Goal: Task Accomplishment & Management: Complete application form

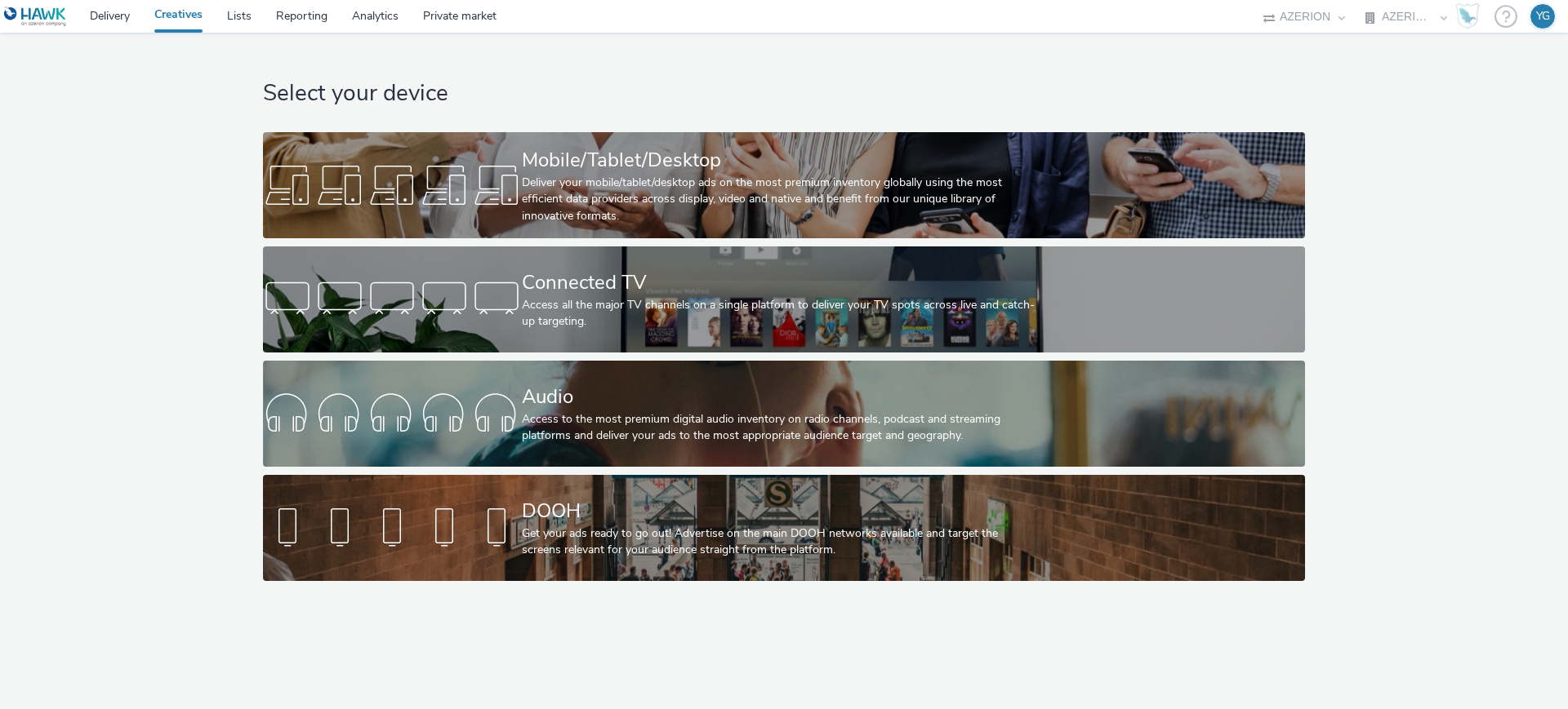
select select "ac009755-aa48-4799-8050-7a339a378eb8"
select select "79162ed7-0017-4339-93b0-3399b708648f"
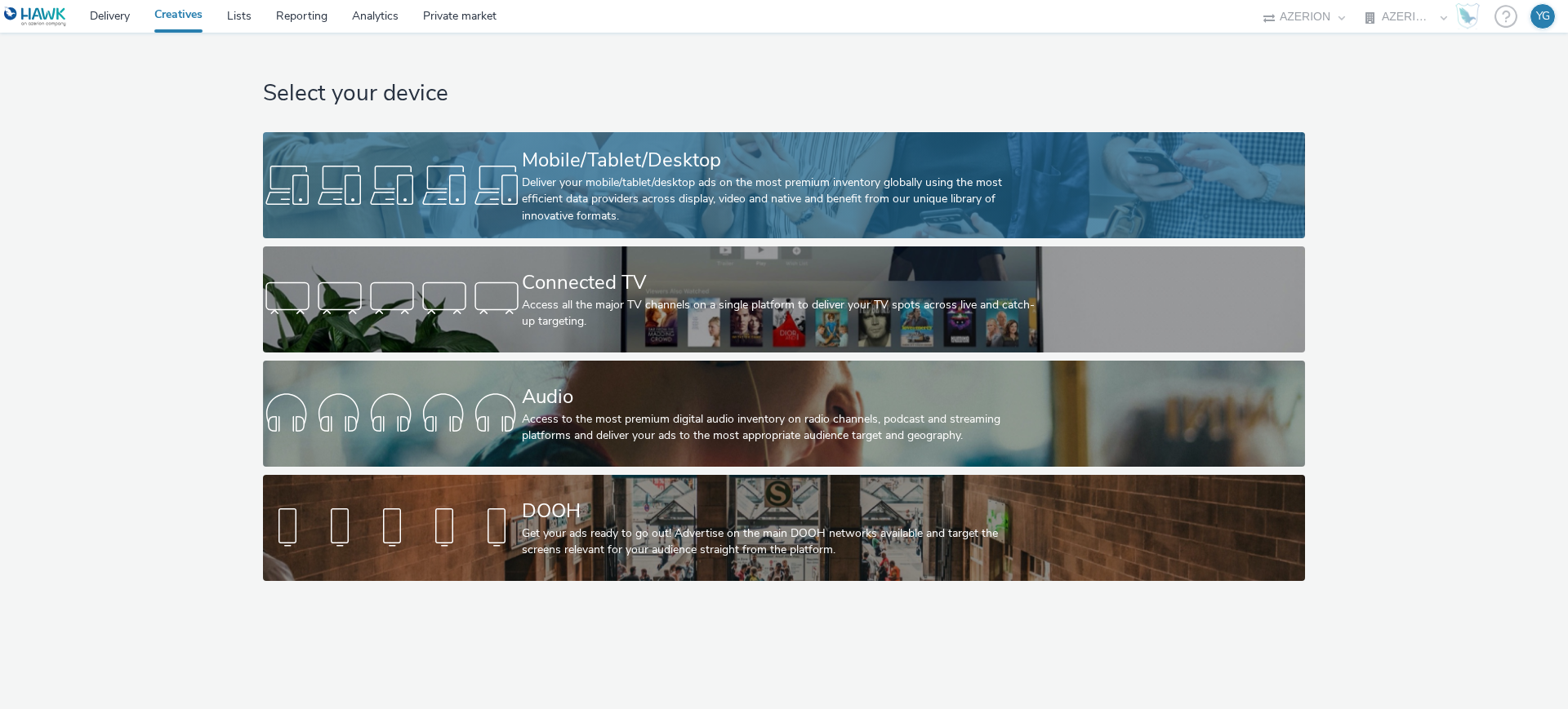
click at [510, 201] on div at bounding box center [392, 185] width 259 height 52
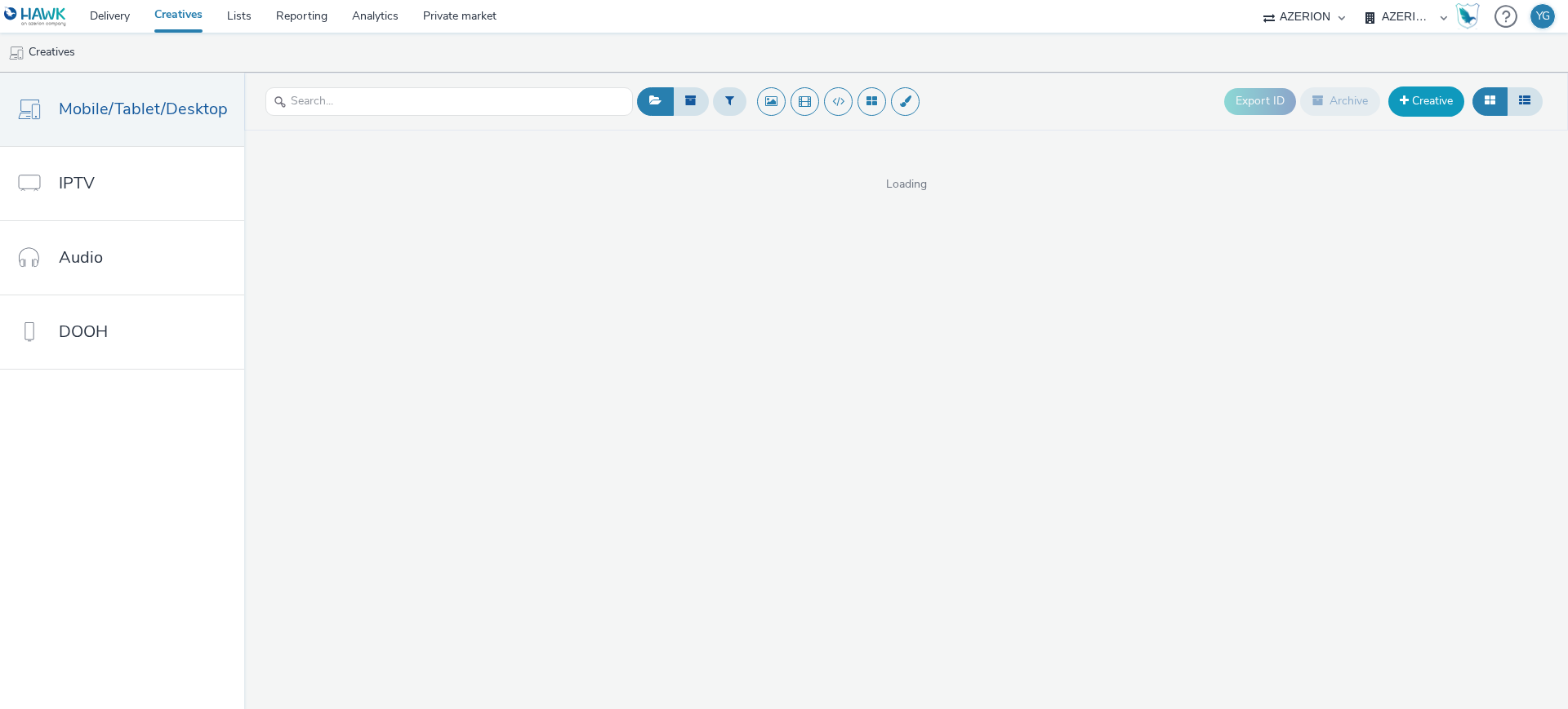
click at [1423, 102] on link "Creative" at bounding box center [1426, 102] width 76 height 30
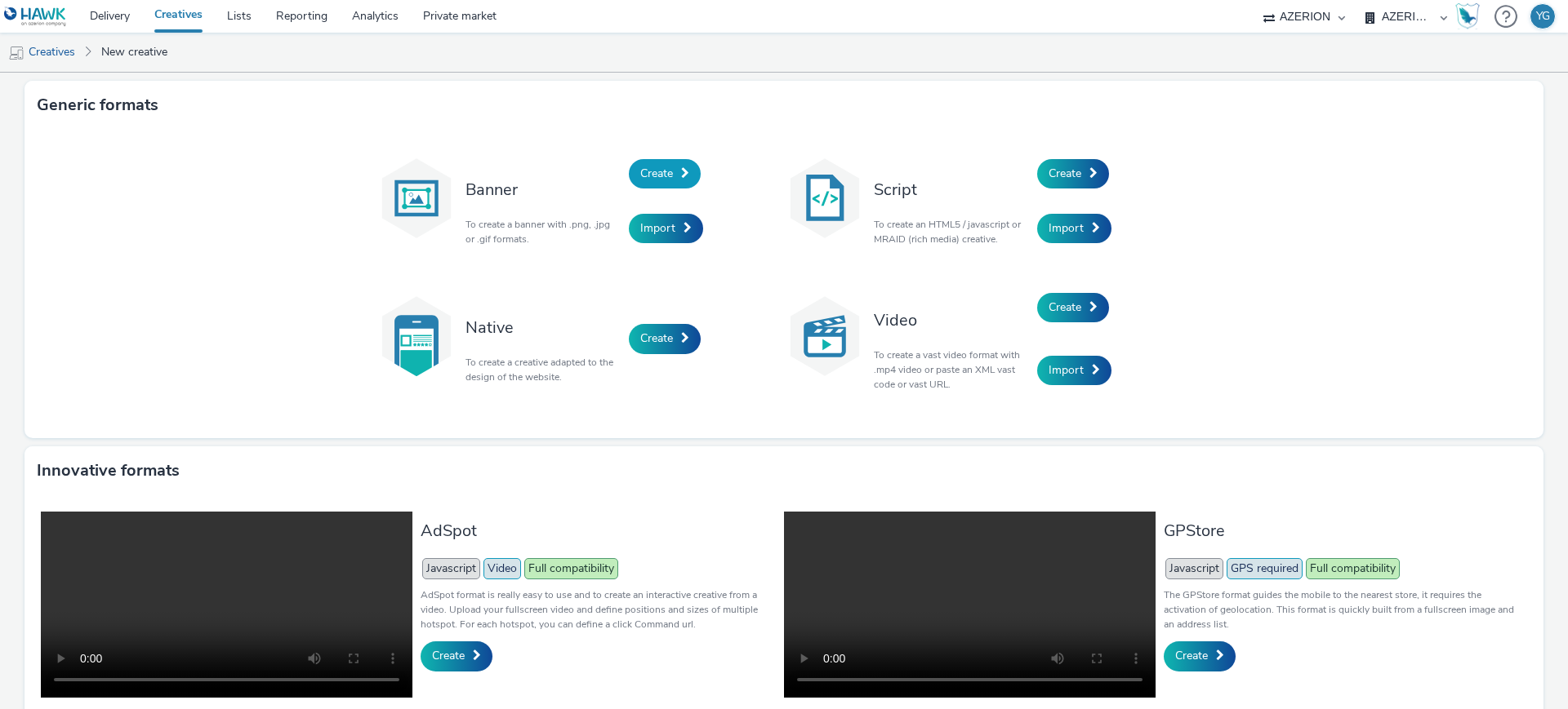
click at [663, 169] on span "Create" at bounding box center [656, 174] width 33 height 16
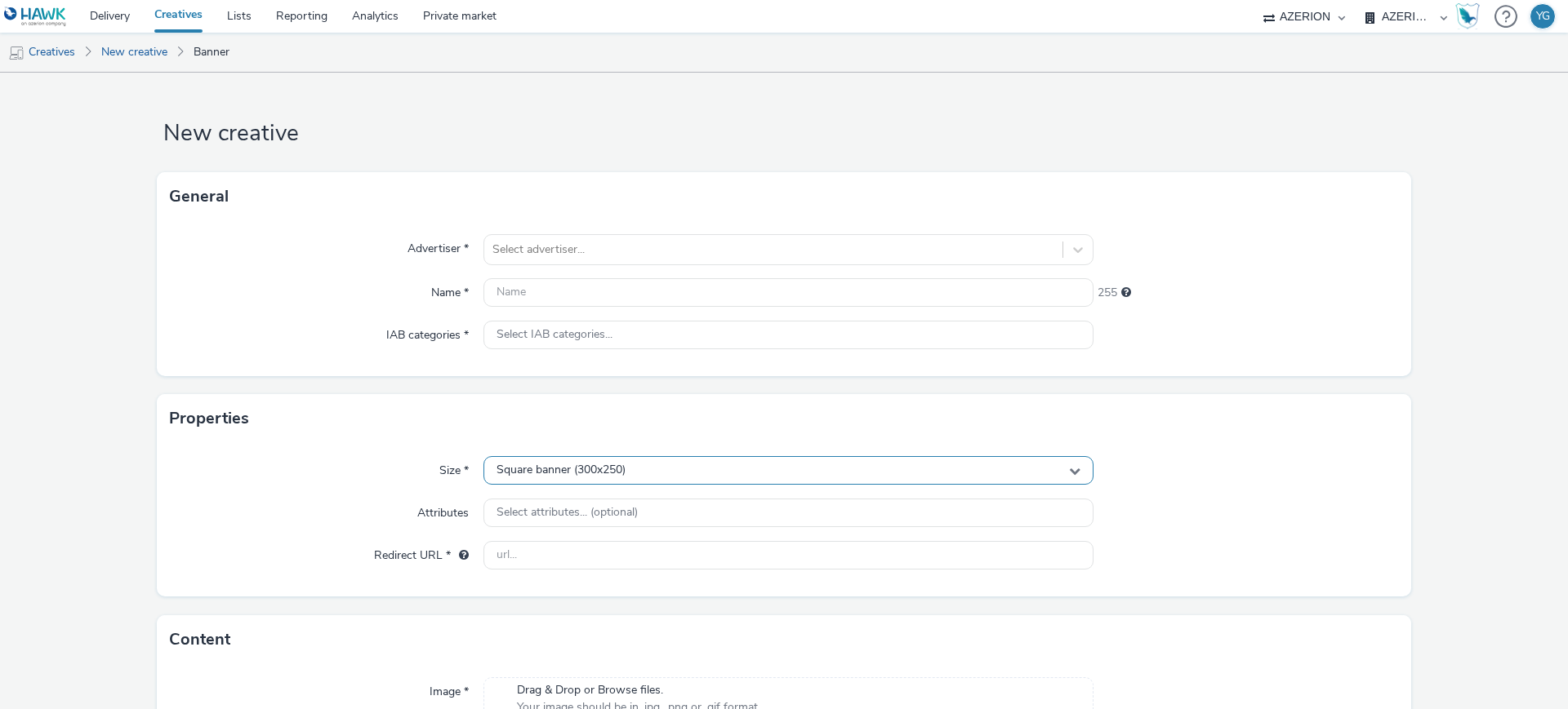
click at [605, 470] on span "Square banner (300x250)" at bounding box center [560, 470] width 129 height 14
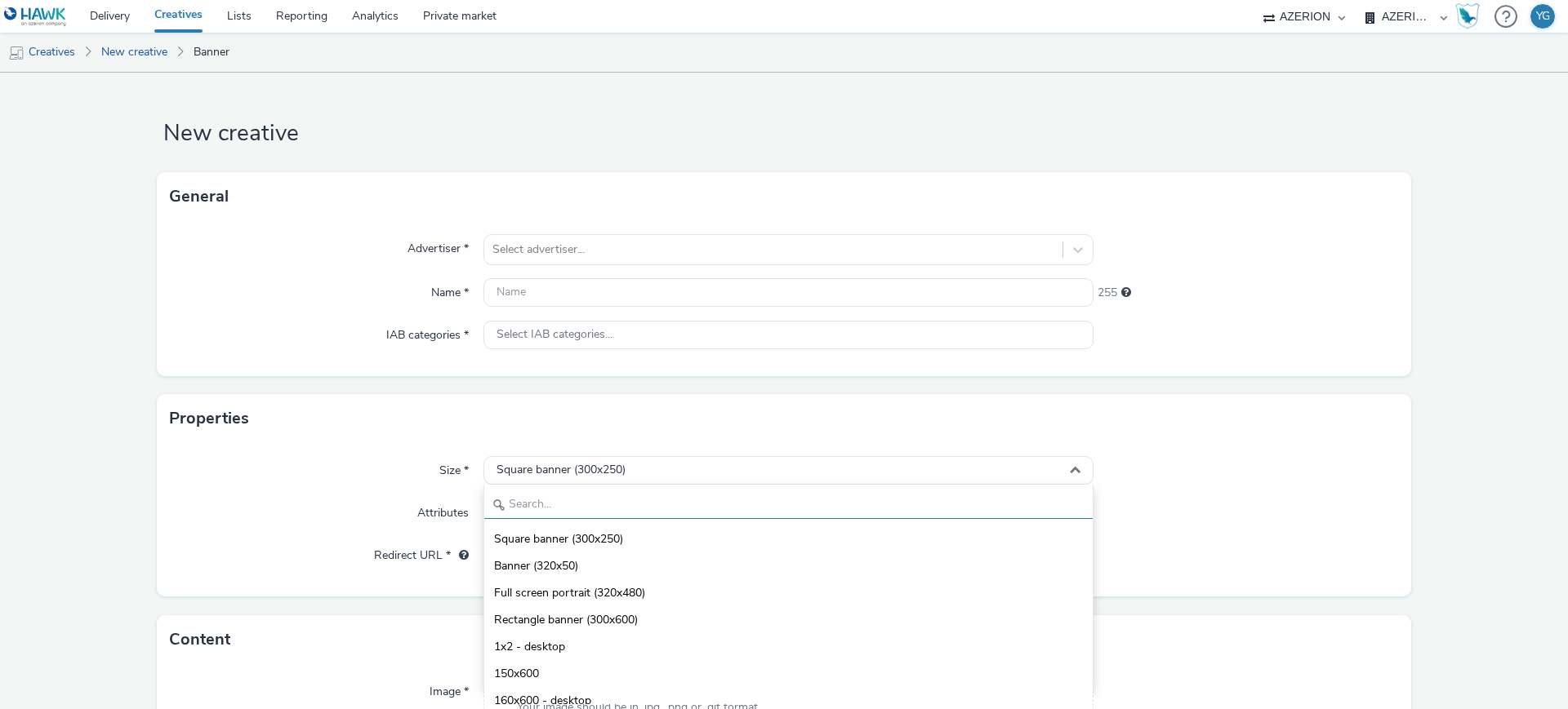
click at [581, 508] on input "text" at bounding box center [788, 505] width 609 height 29
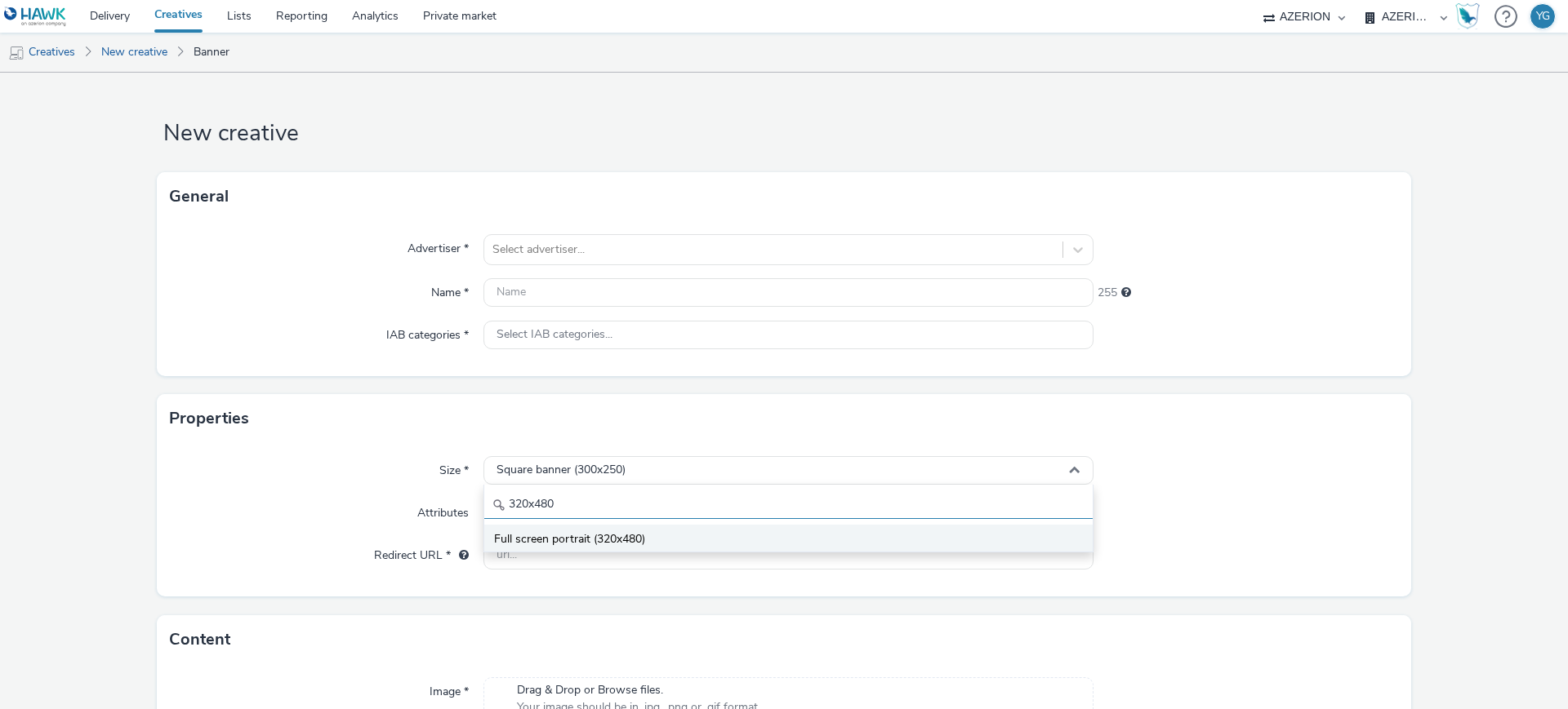
type input "320x480"
click at [595, 536] on span "Full screen portrait (320x480)" at bounding box center [569, 539] width 151 height 17
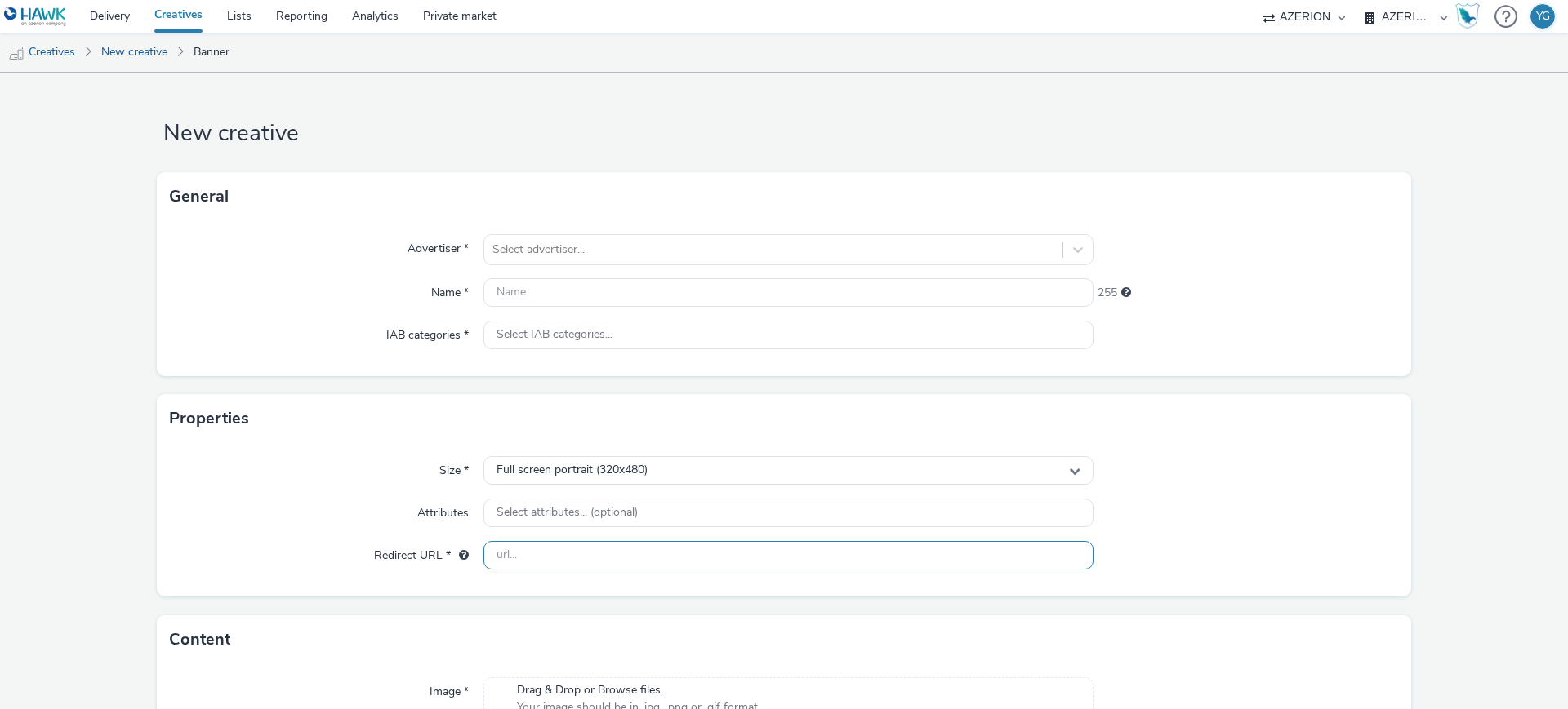
click at [599, 550] on input "text" at bounding box center [787, 555] width 610 height 29
paste input "[URL][DOMAIN_NAME][PERSON_NAME]"
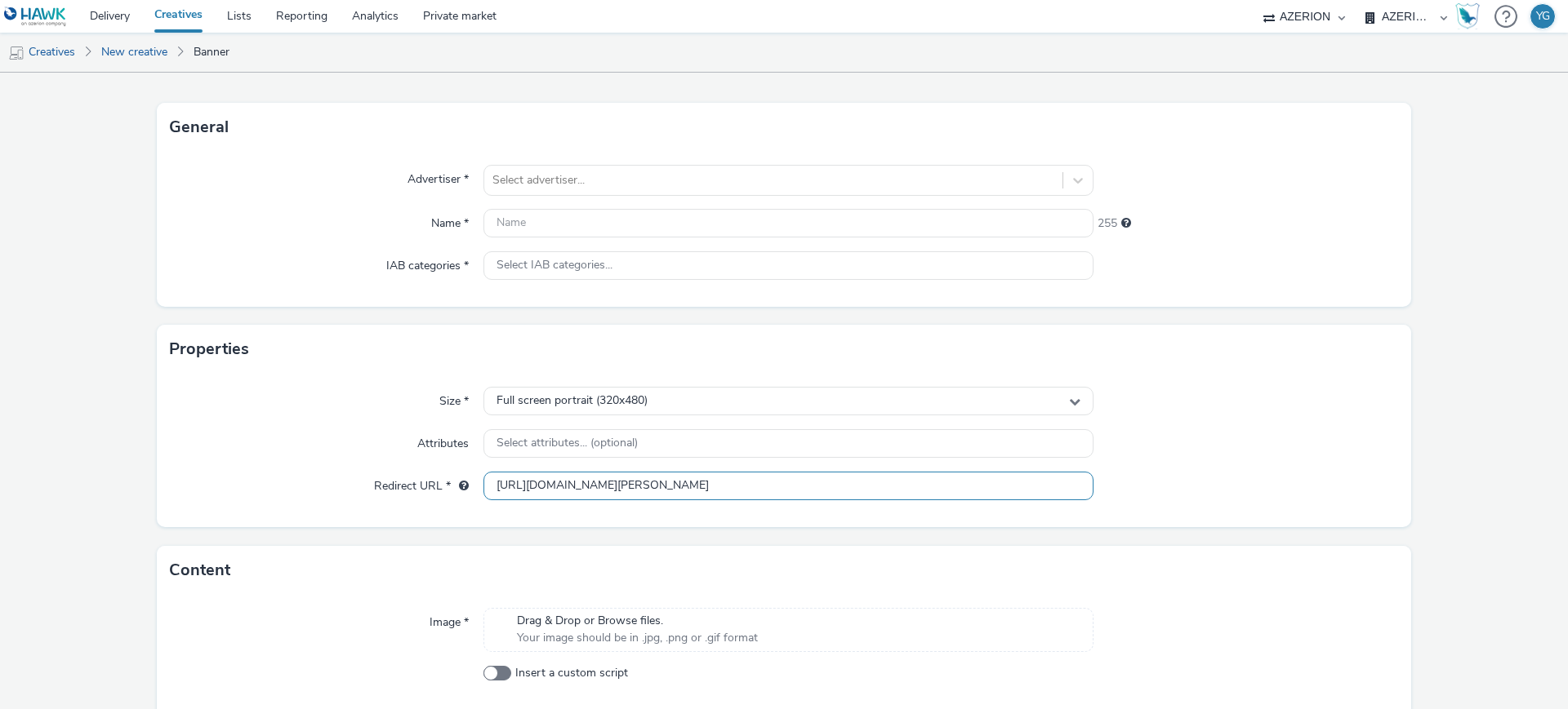
scroll to position [141, 0]
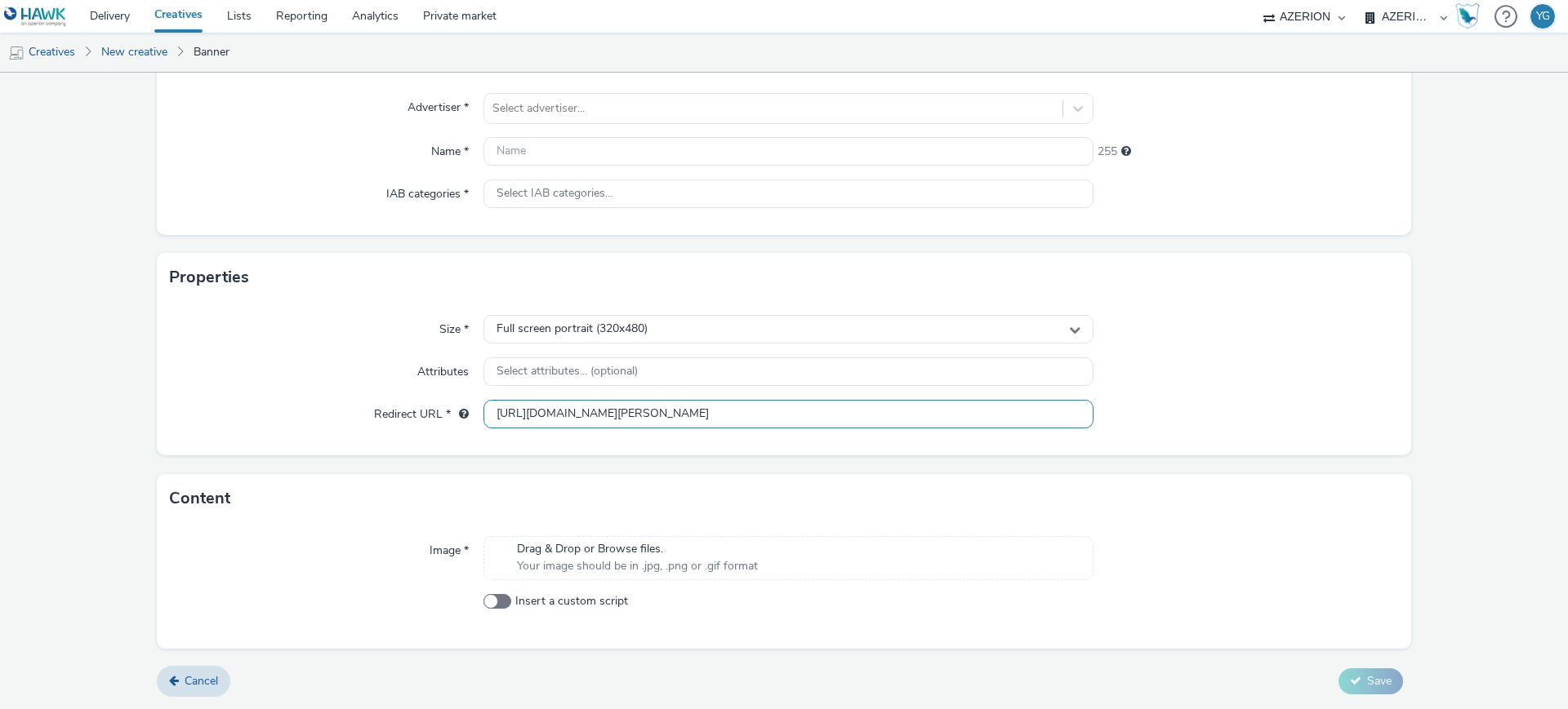
type input "[URL][DOMAIN_NAME][PERSON_NAME]"
click at [619, 567] on span "Your image should be in .jpg, .png or .gif format" at bounding box center [637, 566] width 241 height 17
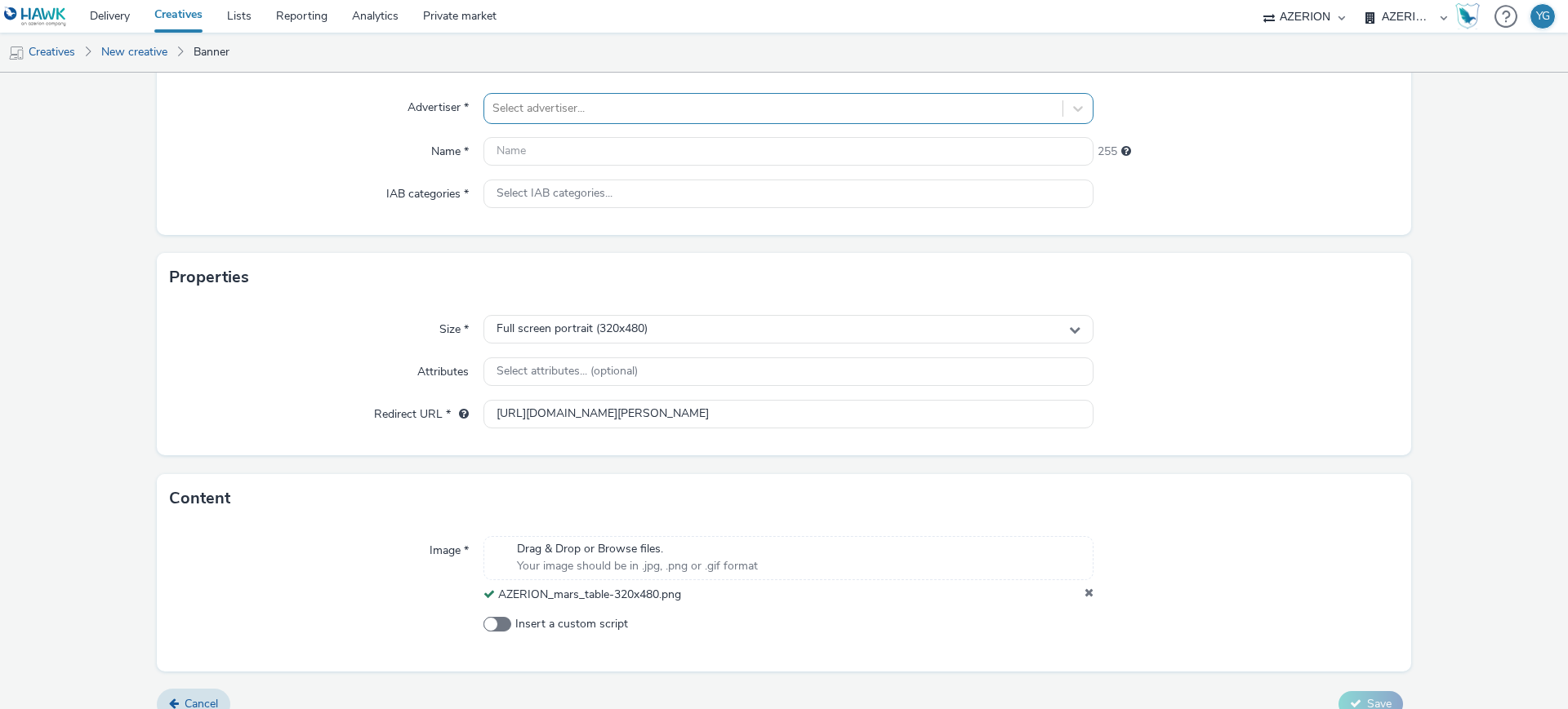
click at [552, 106] on div at bounding box center [773, 109] width 562 height 20
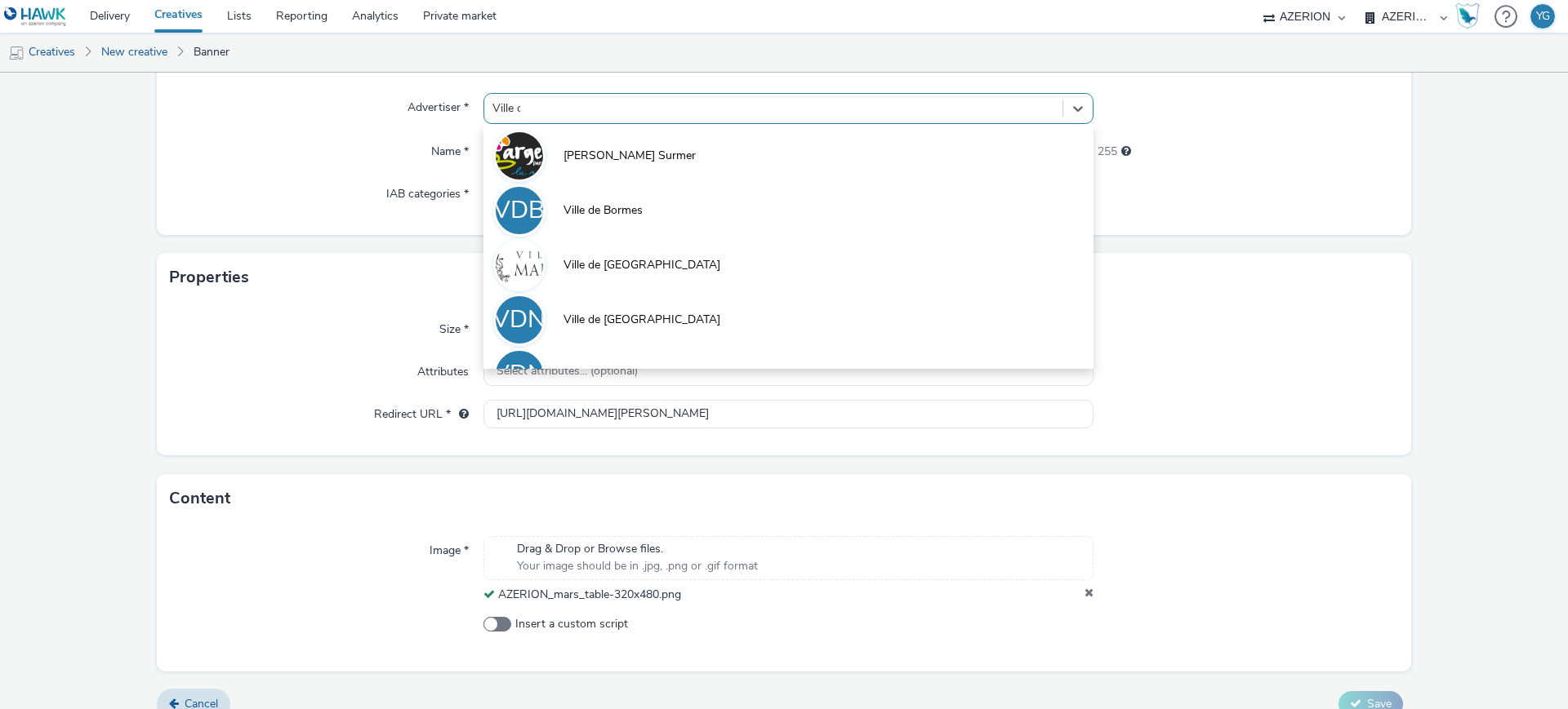
type input "Ville de"
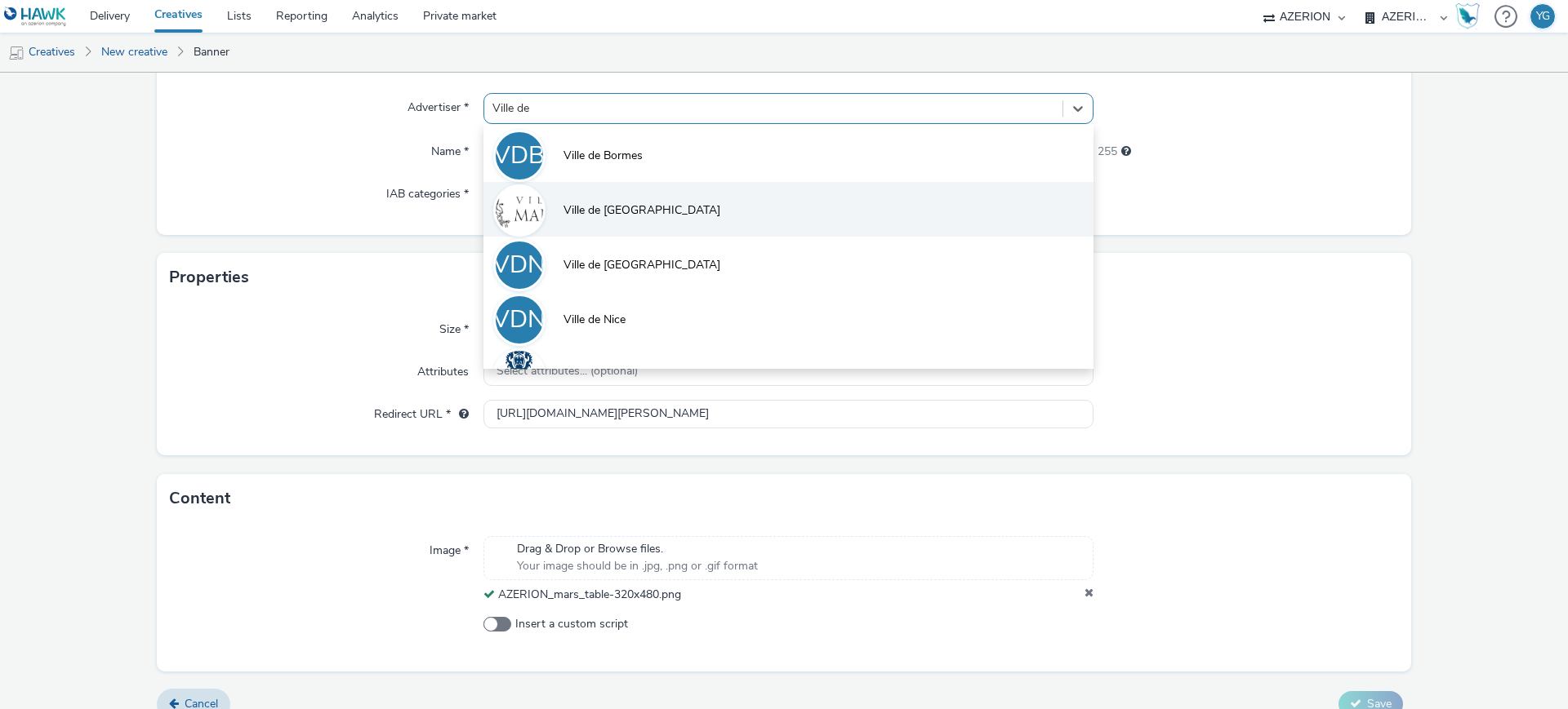
click at [656, 218] on li "Ville de [GEOGRAPHIC_DATA]" at bounding box center [787, 208] width 610 height 54
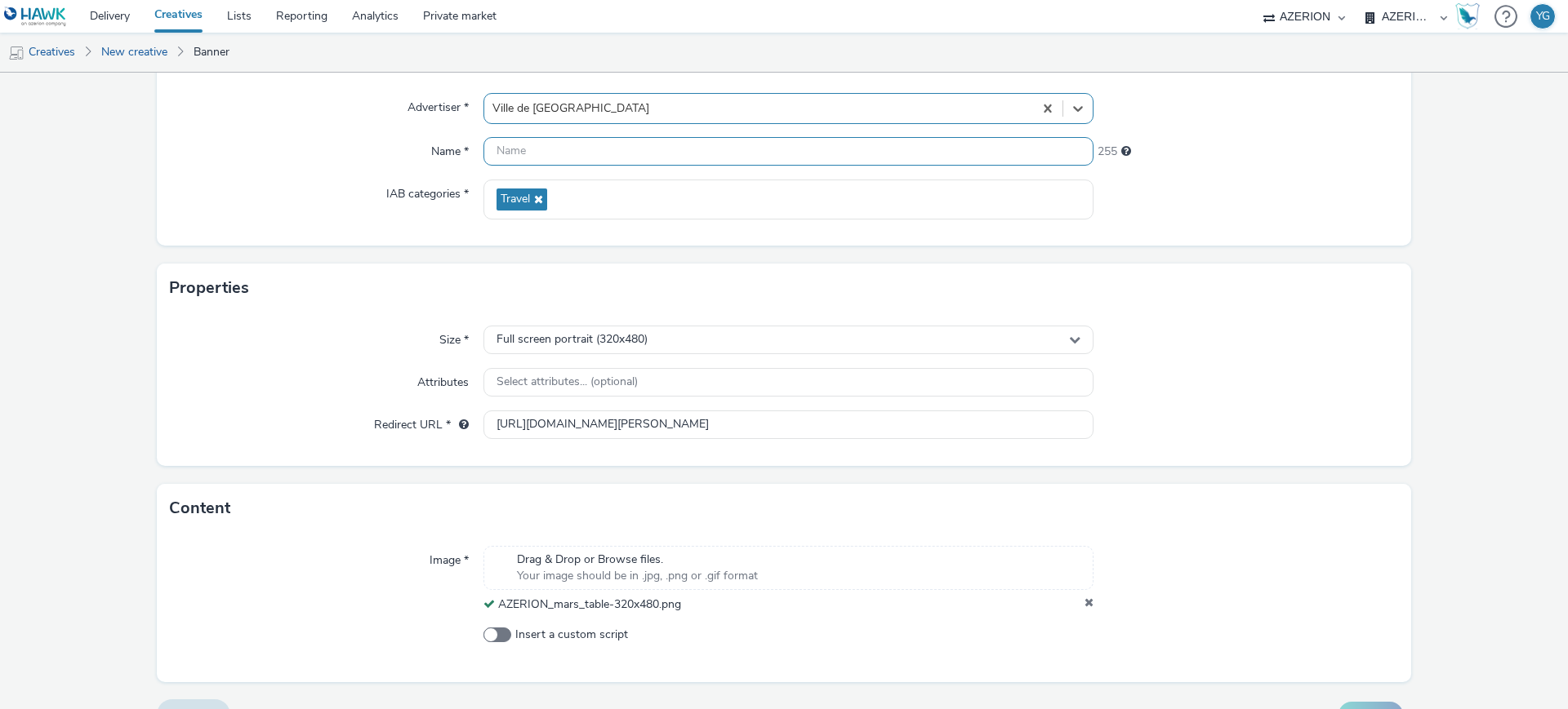
click at [510, 152] on input "text" at bounding box center [787, 151] width 610 height 29
paste input "VilleMarseille_MarsATable"
paste input "SeptOct_2025"
drag, startPoint x: 692, startPoint y: 149, endPoint x: 673, endPoint y: 152, distance: 19.2
click at [673, 152] on input "VilleMarseille_MarsATable_SeptOct_2025" at bounding box center [787, 151] width 610 height 29
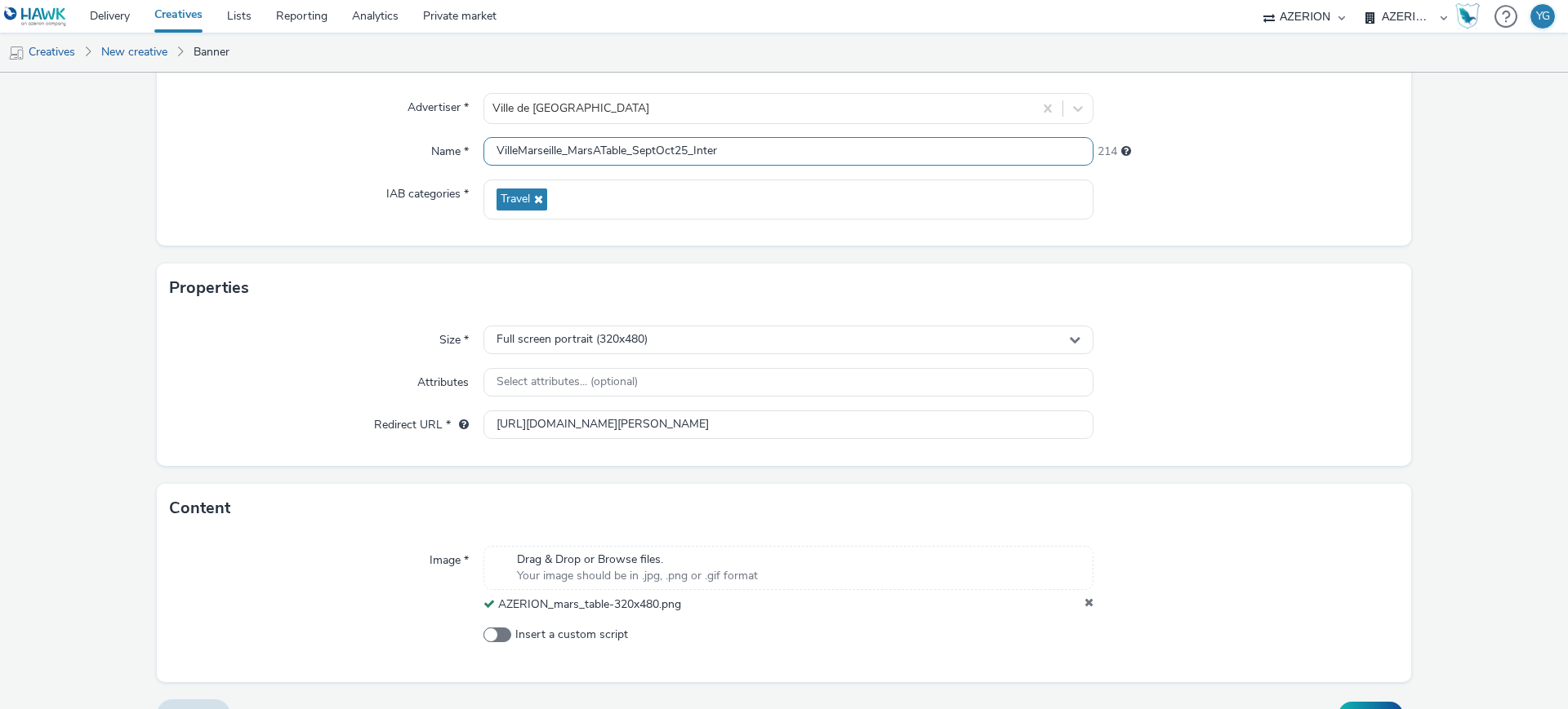
drag, startPoint x: 726, startPoint y: 151, endPoint x: 693, endPoint y: 153, distance: 33.1
click at [693, 153] on input "VilleMarseille_MarsATable_SeptOct25_Inter" at bounding box center [787, 151] width 610 height 29
paste input "Interstitial"
click at [750, 148] on input "VilleMarseille_MarsATable_SeptOct25_ Interstitial_320x480" at bounding box center [787, 151] width 610 height 29
drag, startPoint x: 827, startPoint y: 153, endPoint x: 371, endPoint y: 143, distance: 456.1
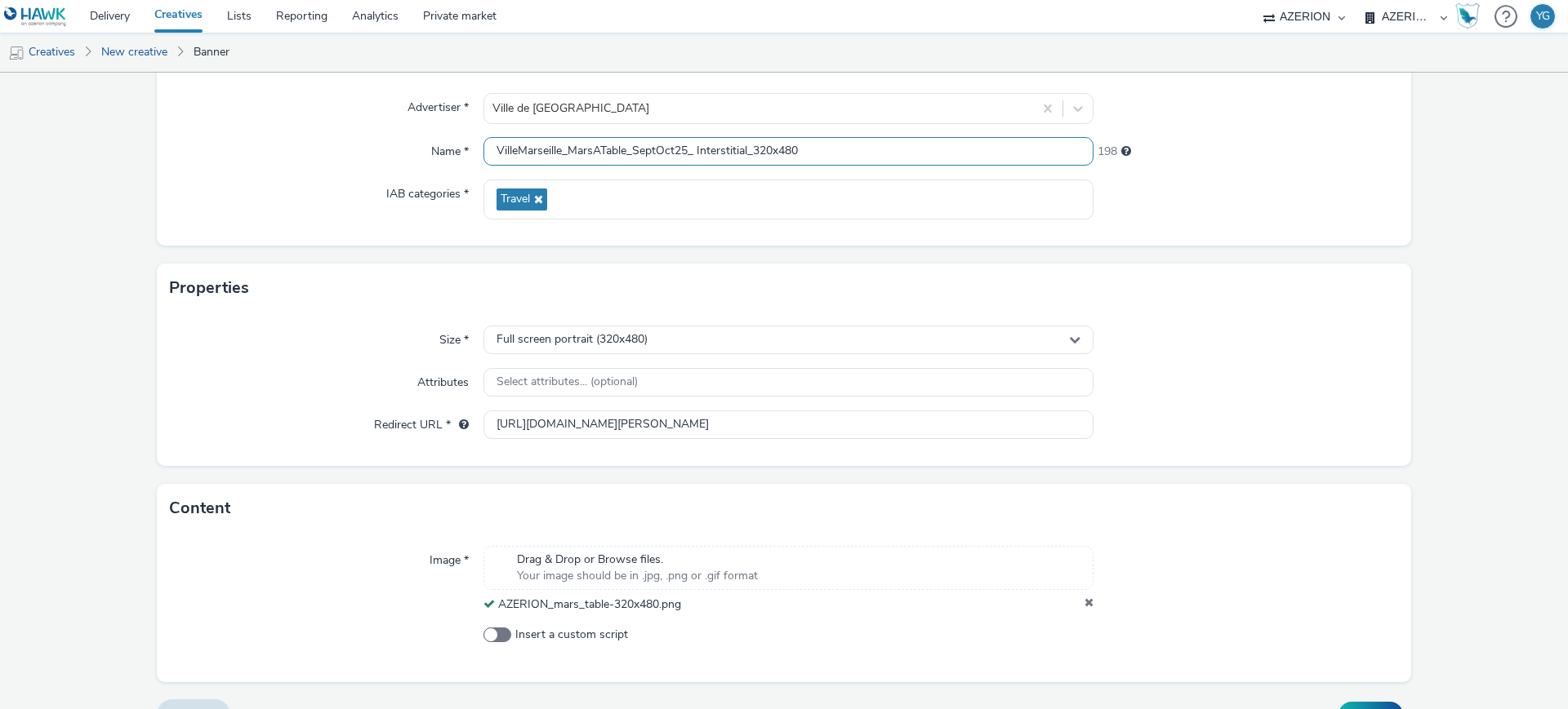
click at [371, 143] on div "Name * VilleMarseille_MarsATable_SeptOct25_ Interstitial_320x480 198" at bounding box center [784, 152] width 1228 height 30
type input "VilleMarseille_MarsATable_SeptOct25_ Interstitial_320x480"
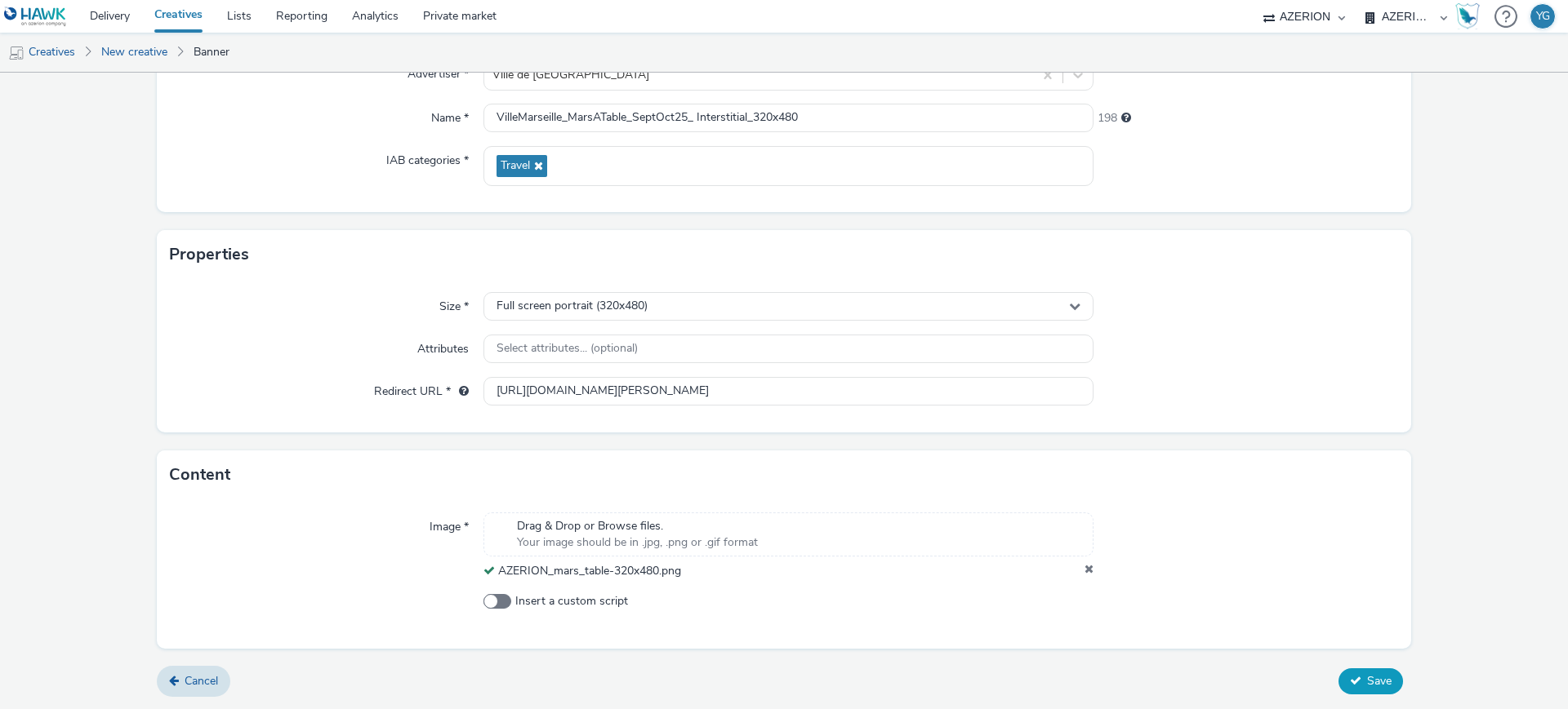
click at [1368, 680] on span "Save" at bounding box center [1378, 681] width 25 height 16
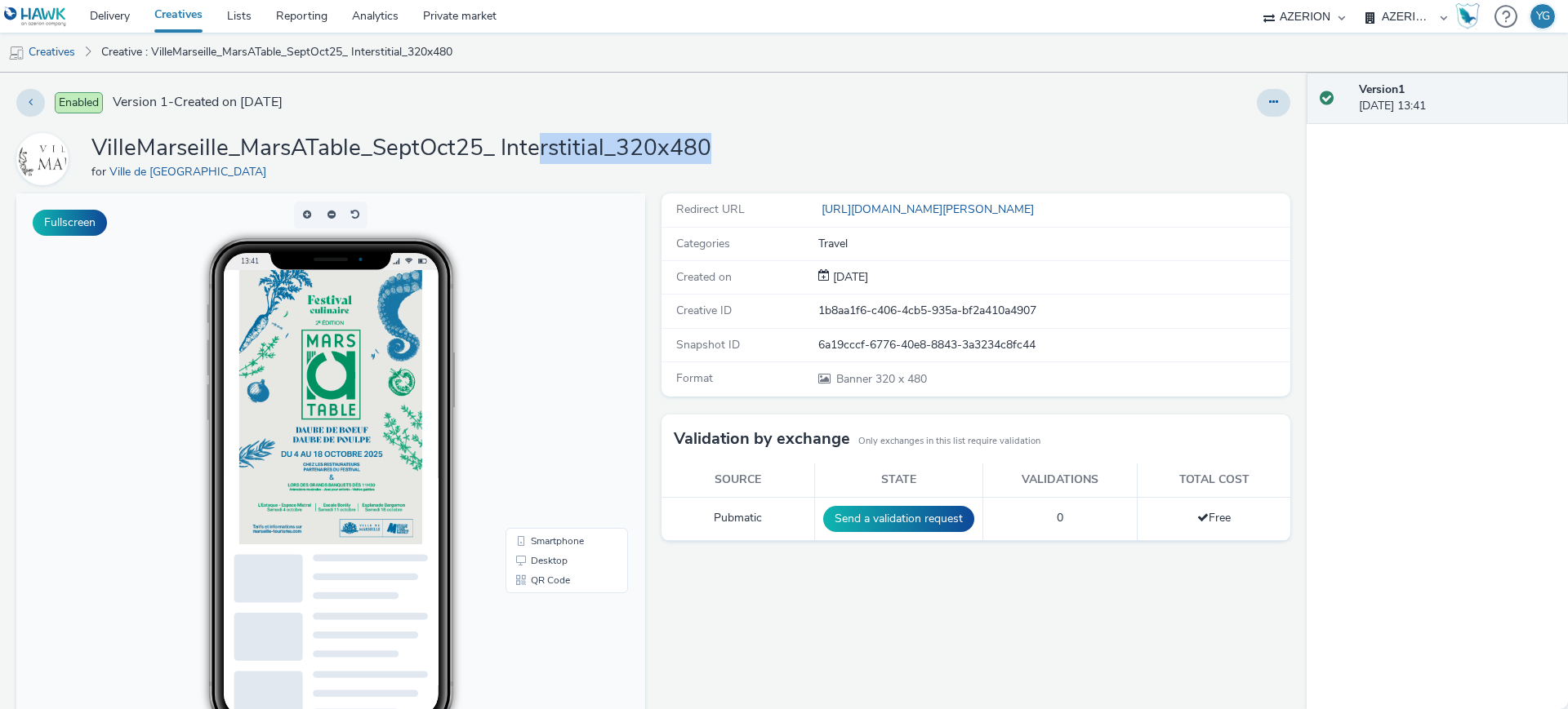
drag, startPoint x: 746, startPoint y: 155, endPoint x: 536, endPoint y: 149, distance: 210.1
click at [536, 149] on div "VilleMarseille_MarsATable_SeptOct25_ Interstitial_320x480 for [GEOGRAPHIC_DATA]" at bounding box center [653, 159] width 1274 height 52
drag, startPoint x: 90, startPoint y: 145, endPoint x: 713, endPoint y: 142, distance: 623.0
click at [713, 142] on div "VilleMarseille_MarsATable_SeptOct25_ Interstitial_320x480 for [GEOGRAPHIC_DATA]" at bounding box center [653, 159] width 1274 height 52
copy h1 "VilleMarseille_MarsATable_SeptOct25_ Interstitial_320x480"
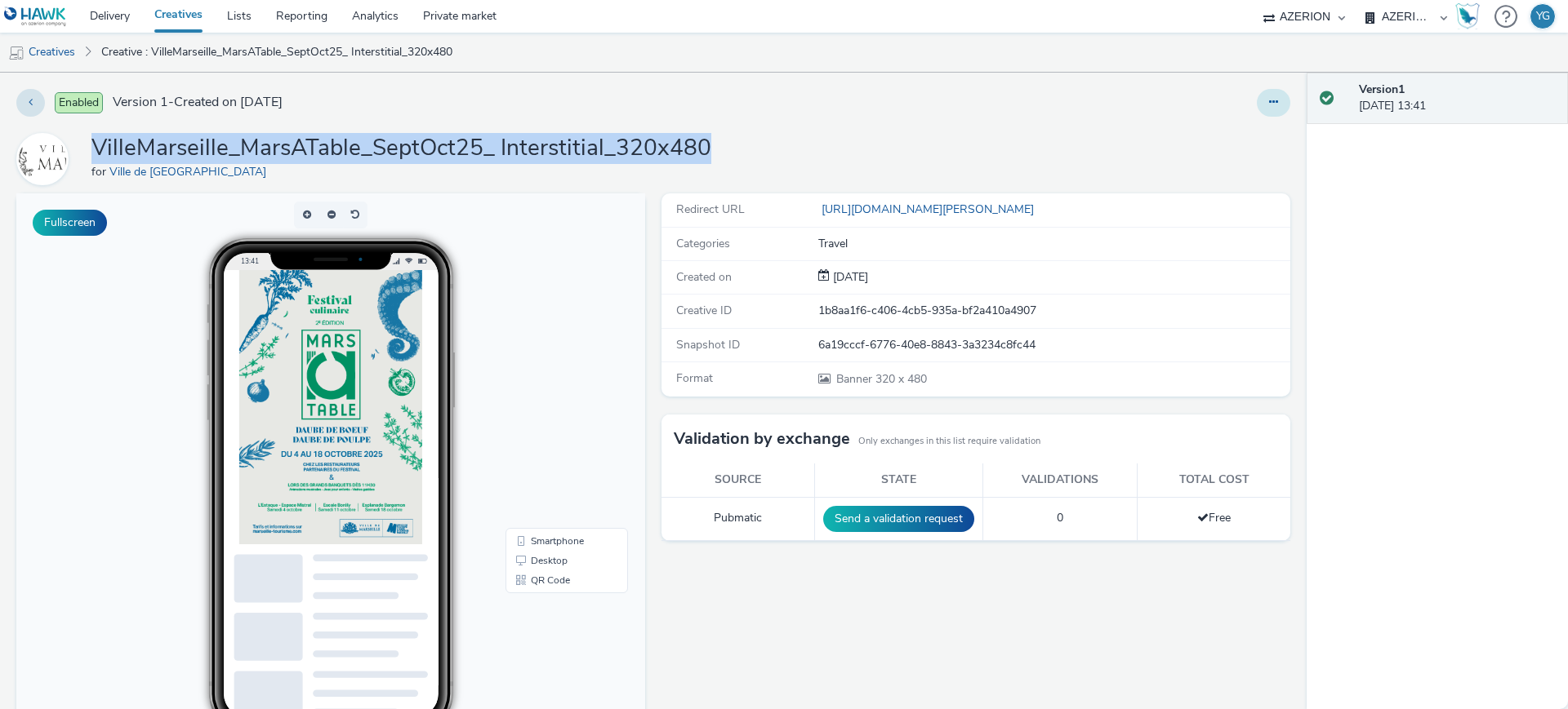
click at [1266, 100] on button at bounding box center [1274, 103] width 34 height 28
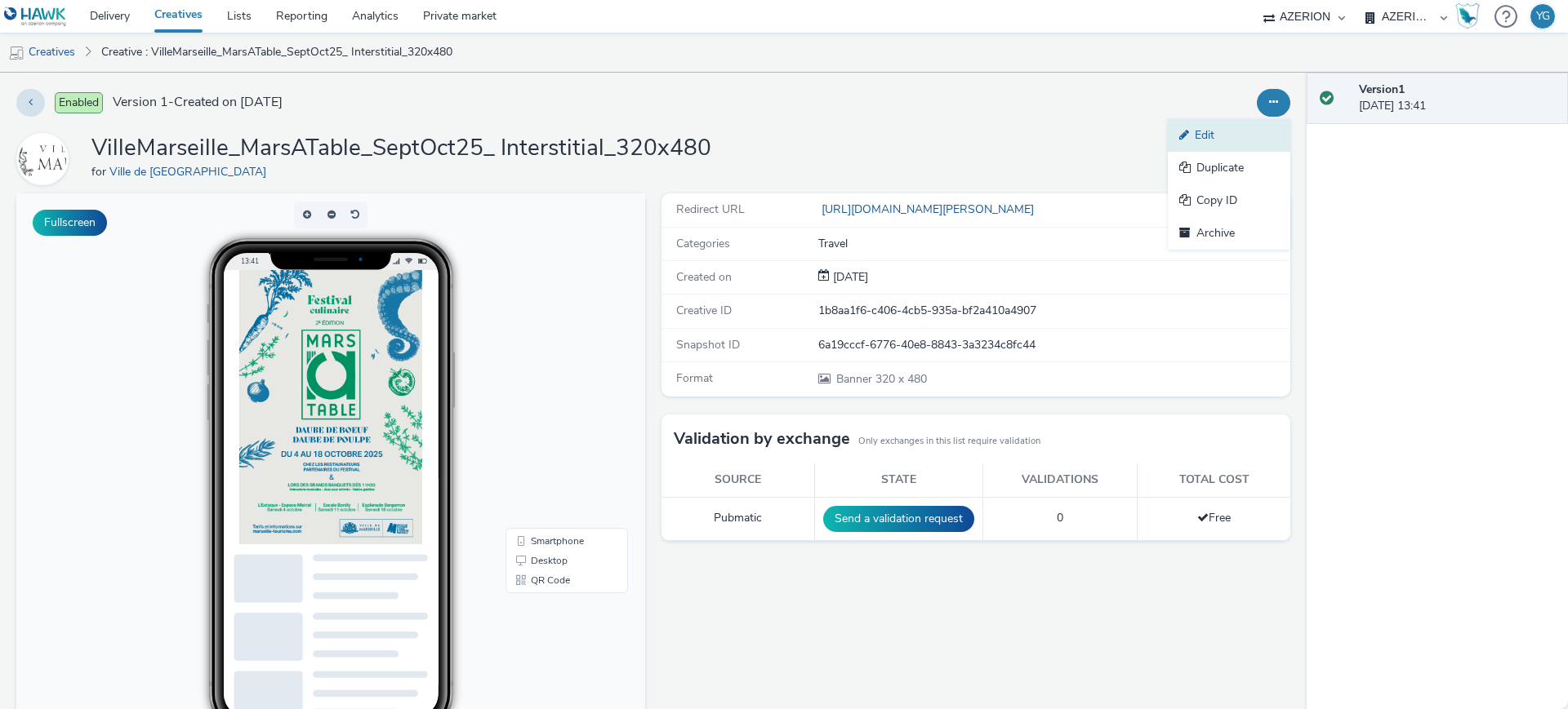
click at [1197, 130] on link "Edit" at bounding box center [1229, 135] width 123 height 33
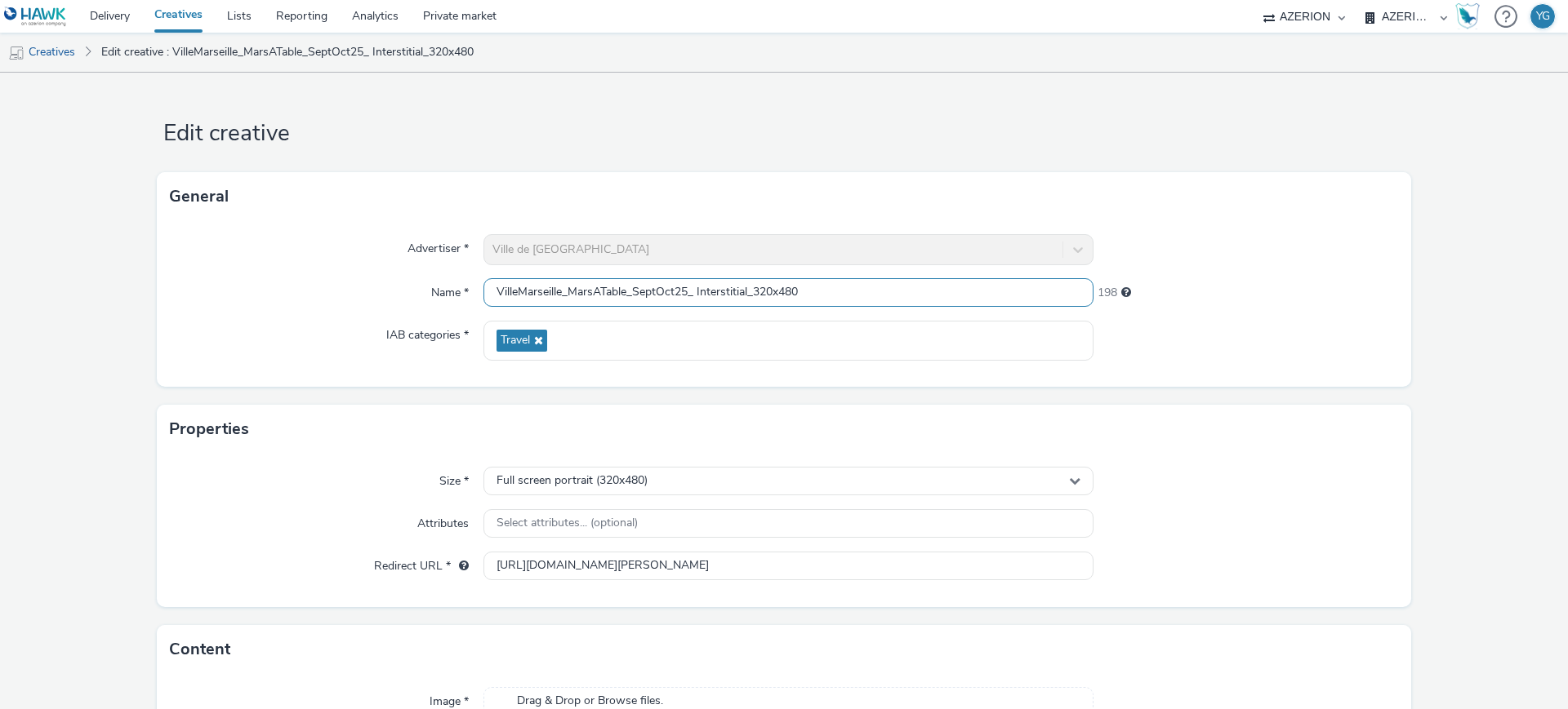
click at [695, 286] on input "VilleMarseille_MarsATable_SeptOct25_ Interstitial_320x480" at bounding box center [787, 292] width 610 height 29
drag, startPoint x: 811, startPoint y: 288, endPoint x: 309, endPoint y: 239, distance: 504.4
click at [309, 239] on div "Advertiser * Ville de [GEOGRAPHIC_DATA] Name * VilleMarseille_MarsATable_SeptOc…" at bounding box center [784, 304] width 1254 height 166
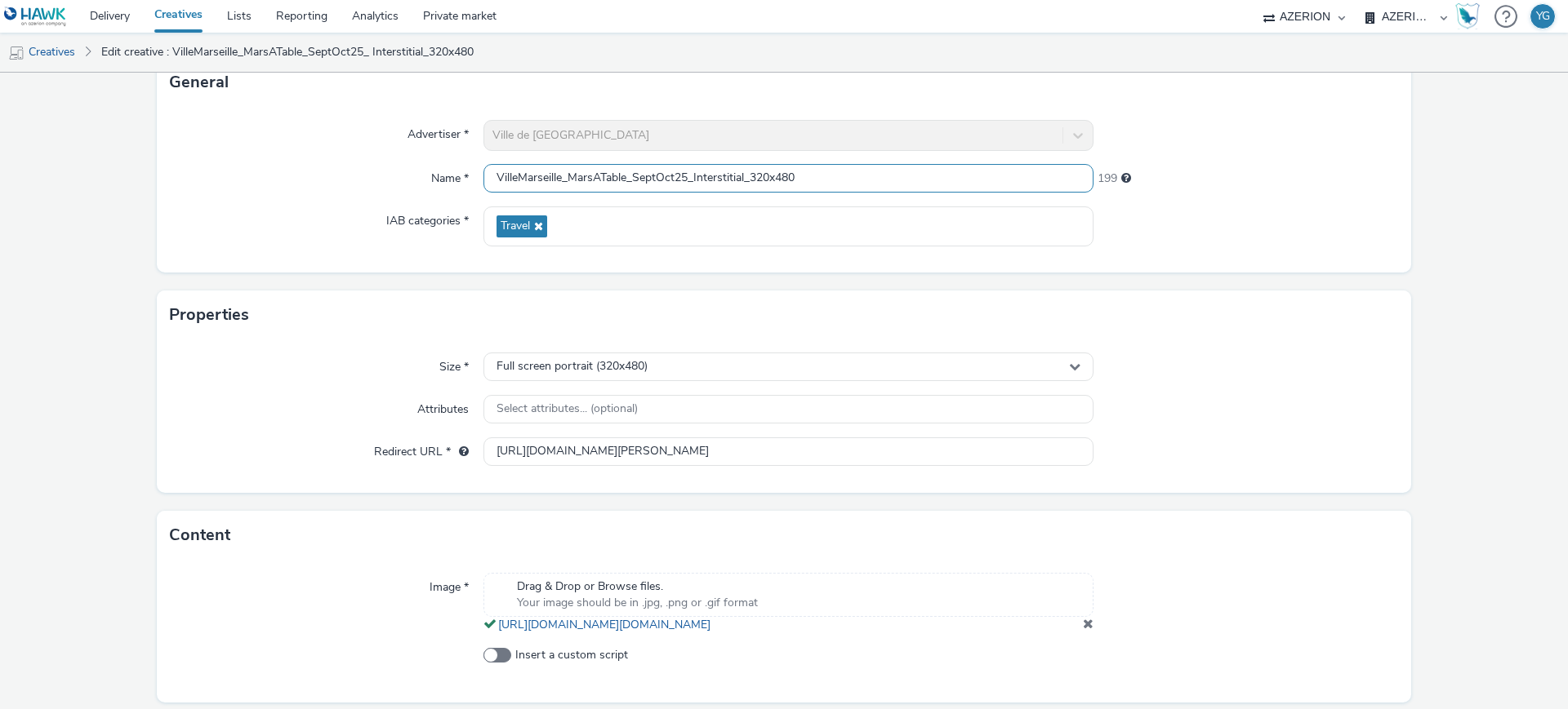
scroll to position [186, 0]
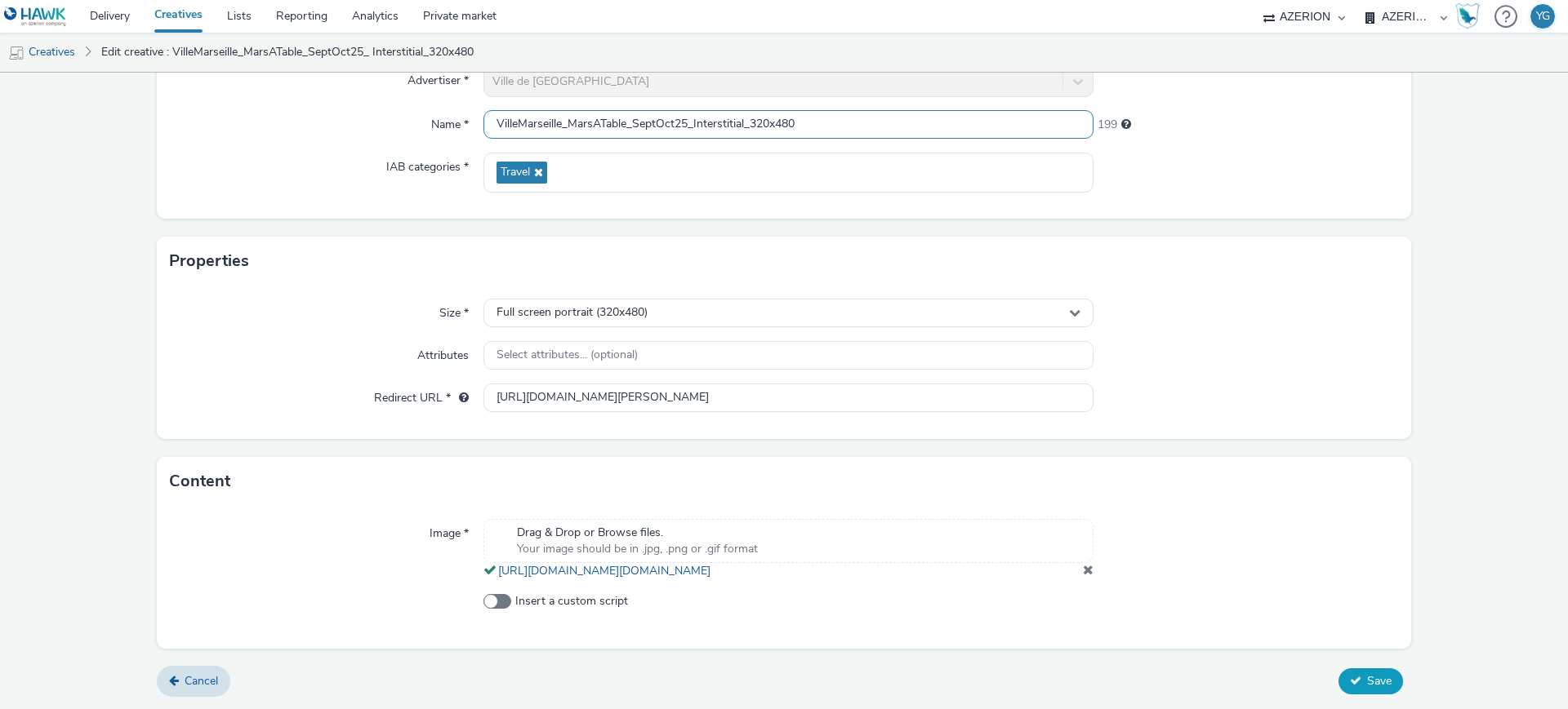
type input "VilleMarseille_MarsATable_SeptOct25_Interstitial_320x480"
click at [1366, 683] on span "Save" at bounding box center [1378, 681] width 25 height 16
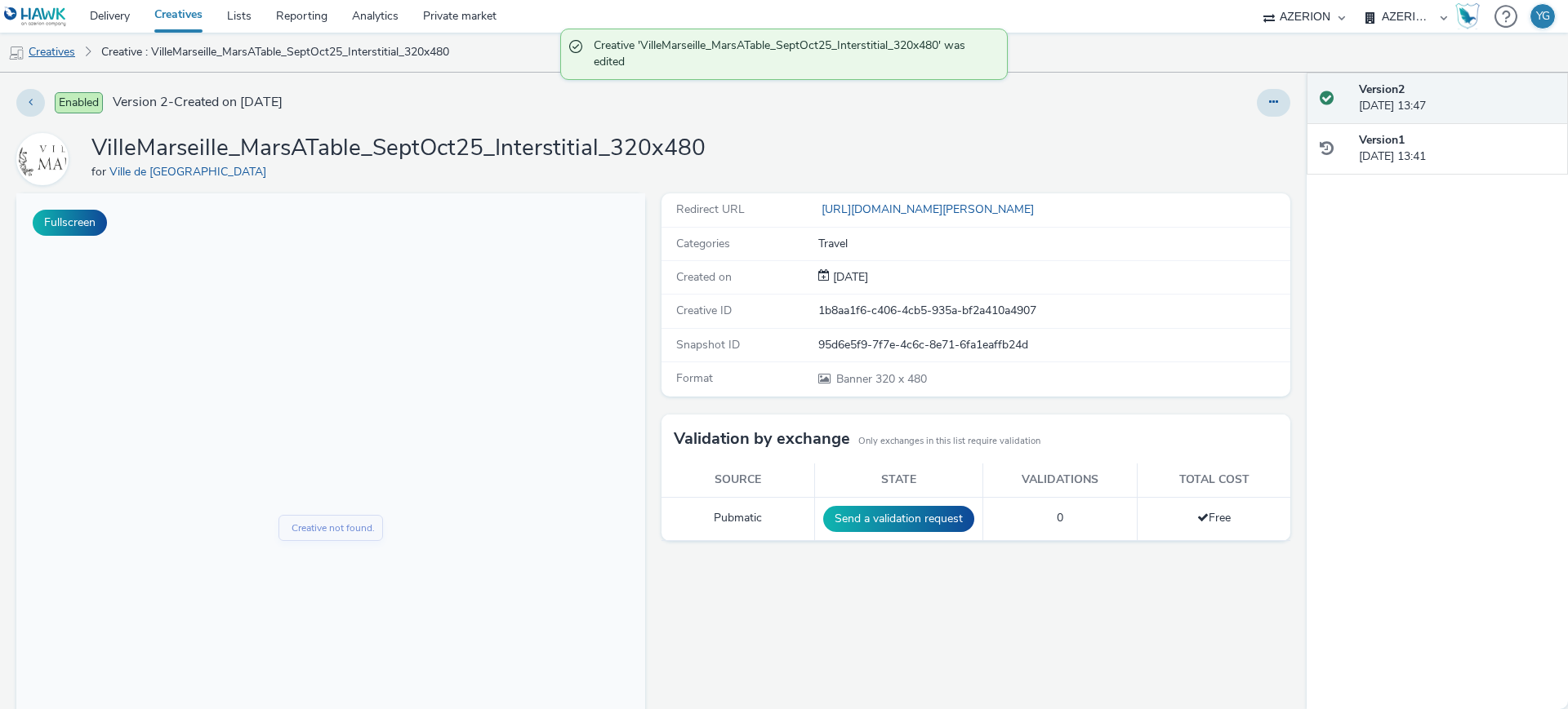
click at [54, 51] on link "Creatives" at bounding box center [41, 52] width 83 height 39
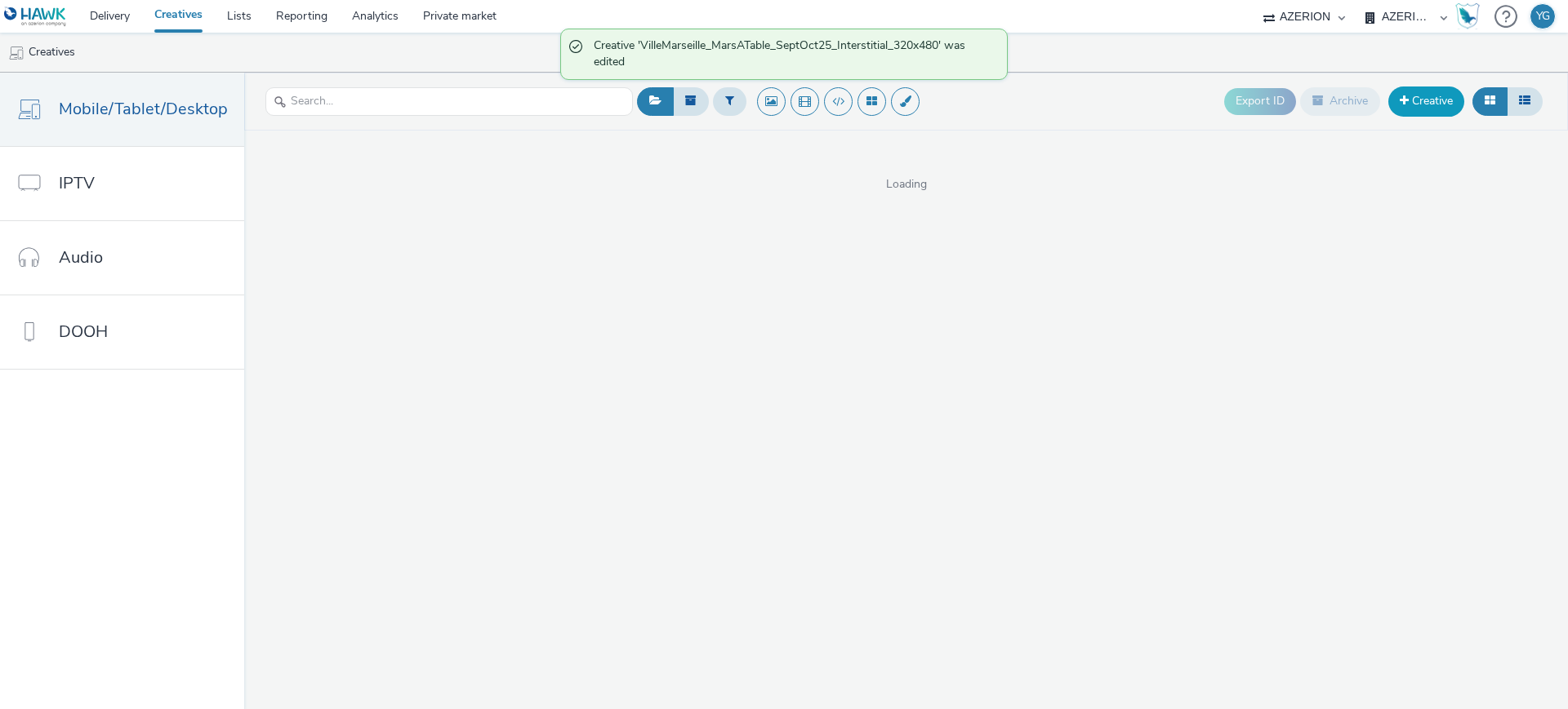
click at [1437, 104] on link "Creative" at bounding box center [1426, 102] width 76 height 30
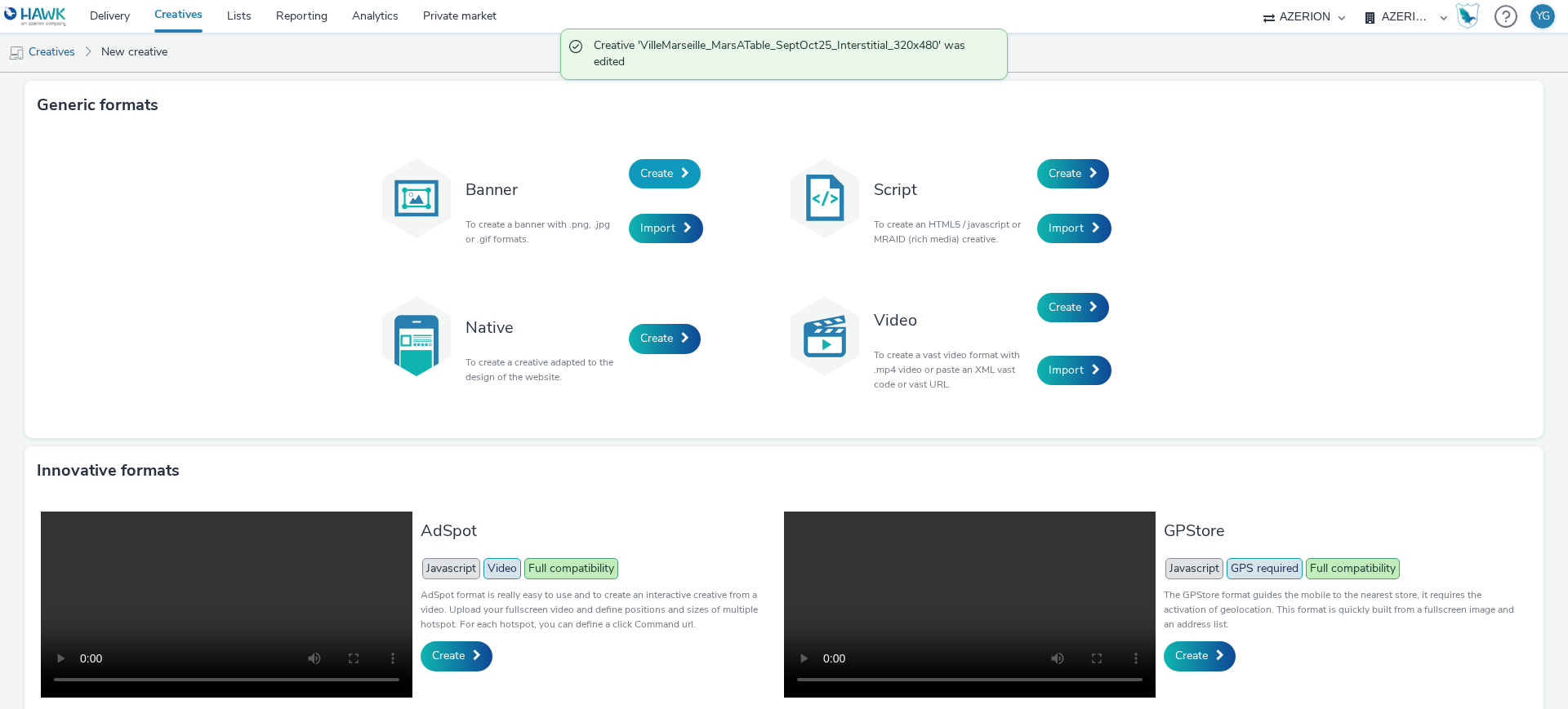
click at [649, 171] on span "Create" at bounding box center [656, 174] width 33 height 16
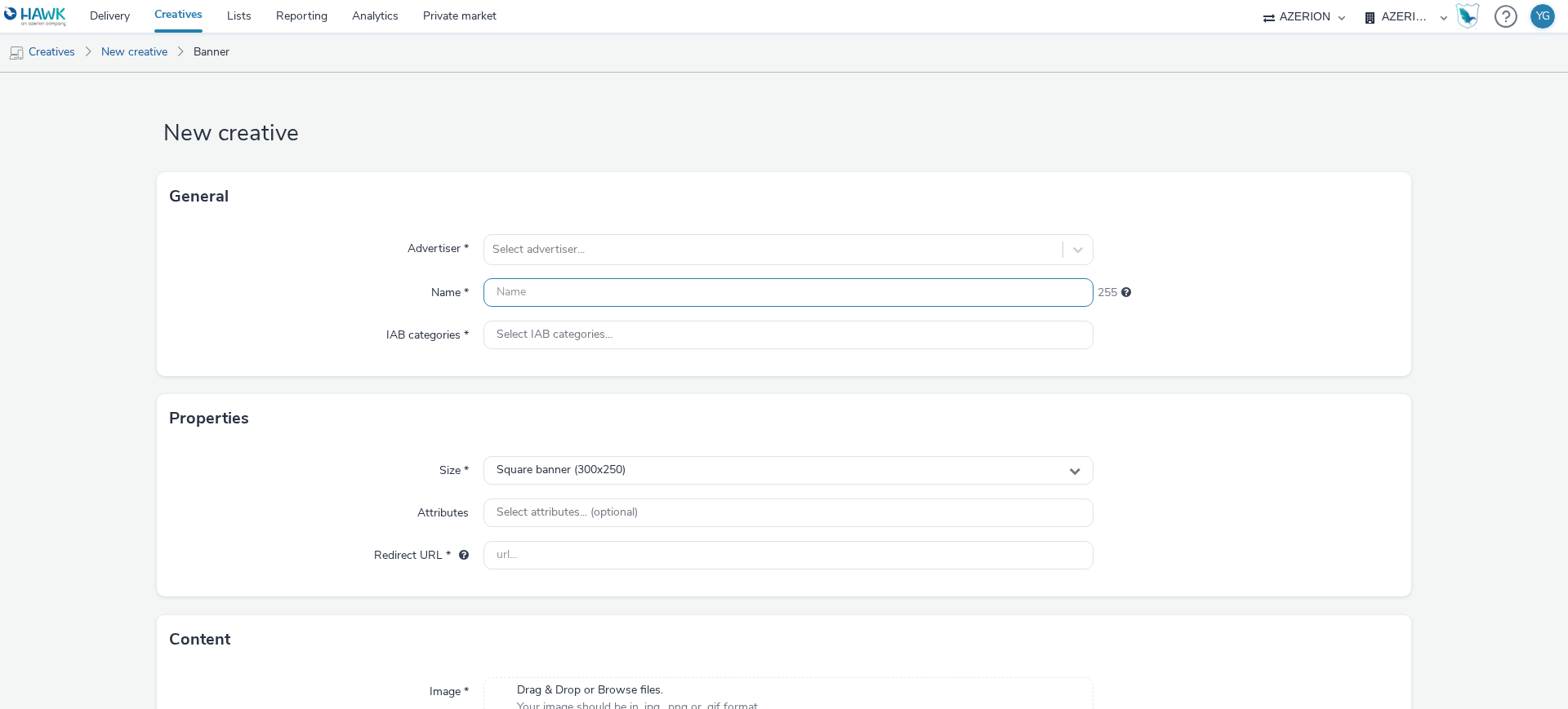
click at [537, 292] on input "text" at bounding box center [787, 292] width 610 height 29
paste input "VilleMarseille_MarsATable_SeptOct25_Interstitial_320x480"
drag, startPoint x: 741, startPoint y: 294, endPoint x: 690, endPoint y: 284, distance: 52.0
click at [690, 284] on input "VilleMarseille_MarsATable_SeptOct25_Interstitial_320x480" at bounding box center [787, 292] width 610 height 29
drag, startPoint x: 795, startPoint y: 288, endPoint x: 762, endPoint y: 292, distance: 33.2
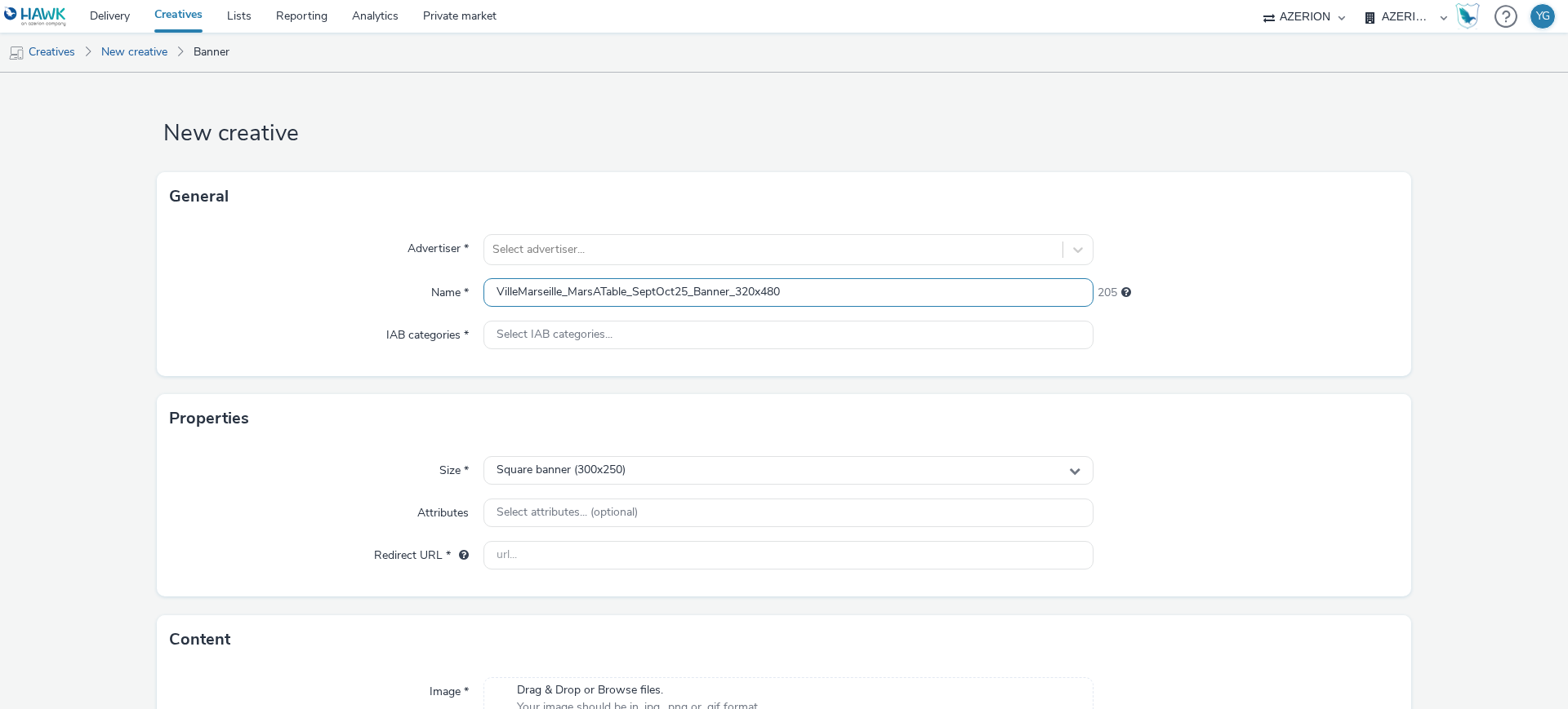
click at [762, 292] on input "VilleMarseille_MarsATable_SeptOct25_Banner_320x480" at bounding box center [787, 292] width 610 height 29
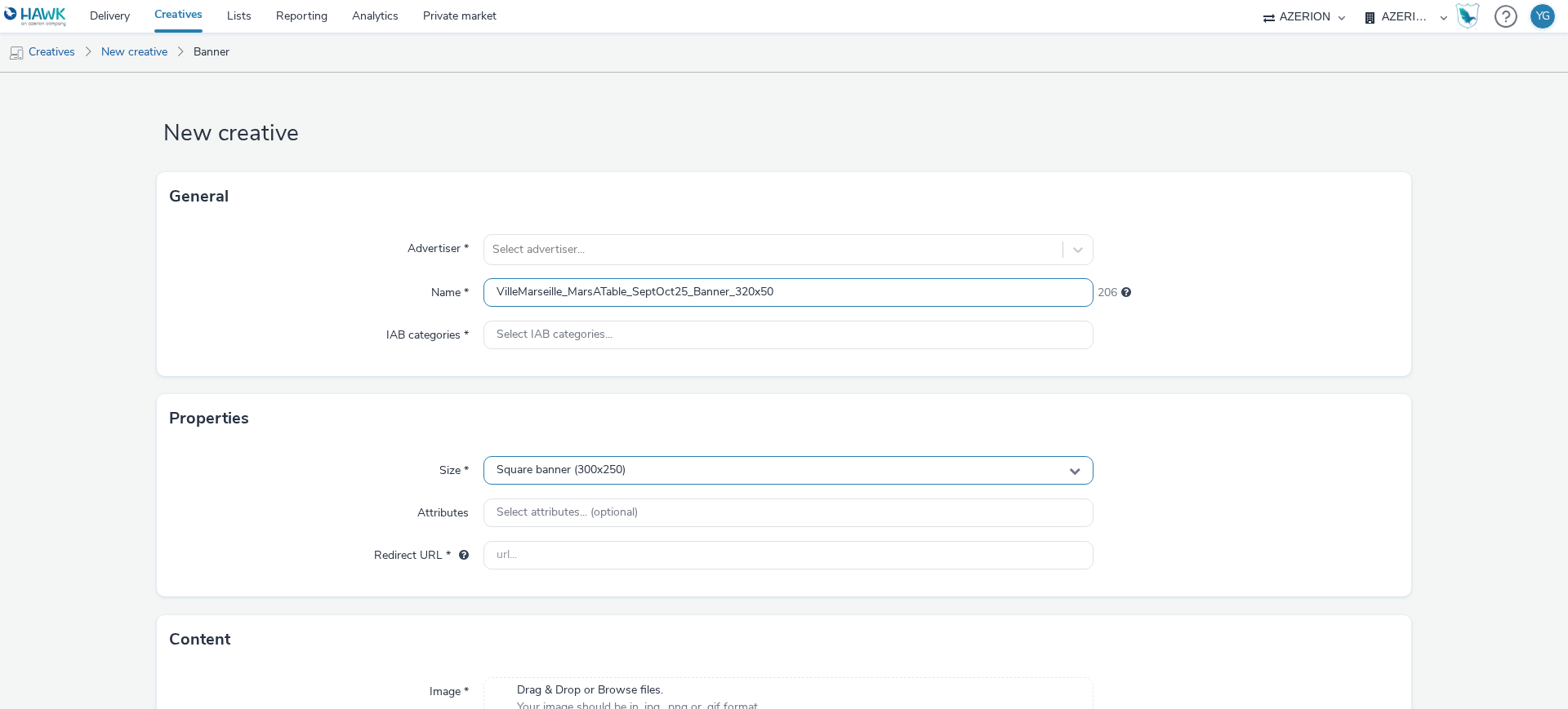
type input "VilleMarseille_MarsATable_SeptOct25_Banner_320x50"
click at [741, 472] on div "Square banner (300x250)" at bounding box center [787, 470] width 610 height 29
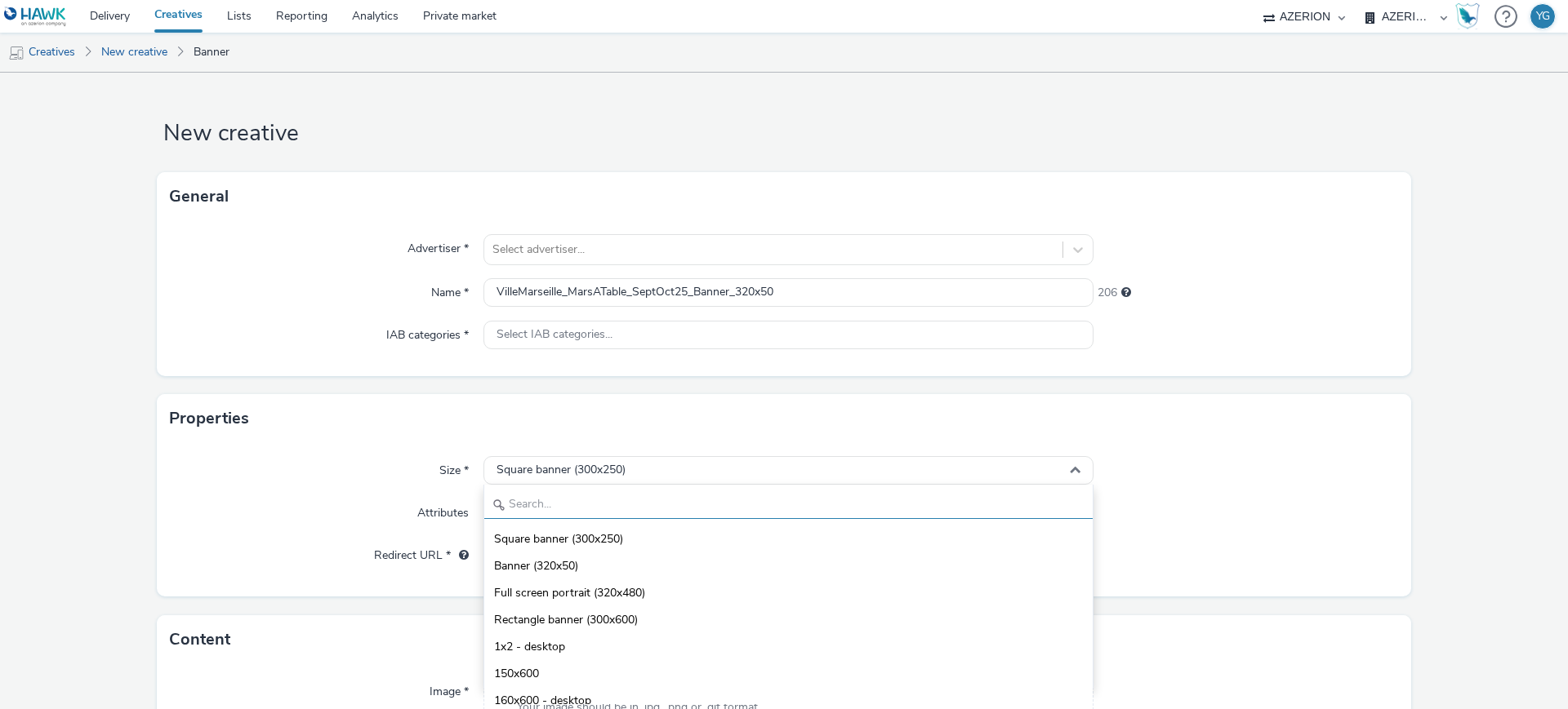
click at [686, 513] on input "text" at bounding box center [788, 505] width 609 height 29
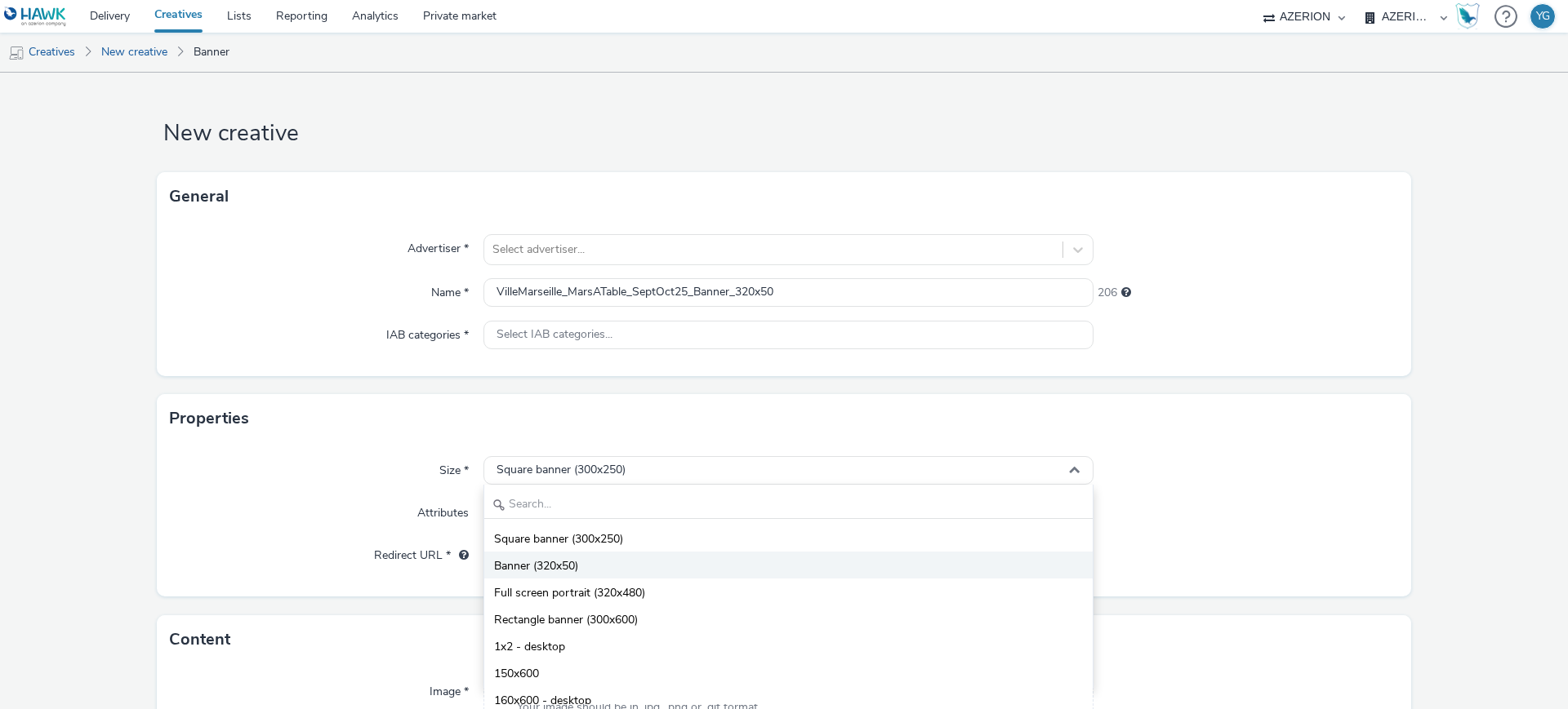
click at [682, 567] on li "Banner (320x50)" at bounding box center [788, 565] width 609 height 27
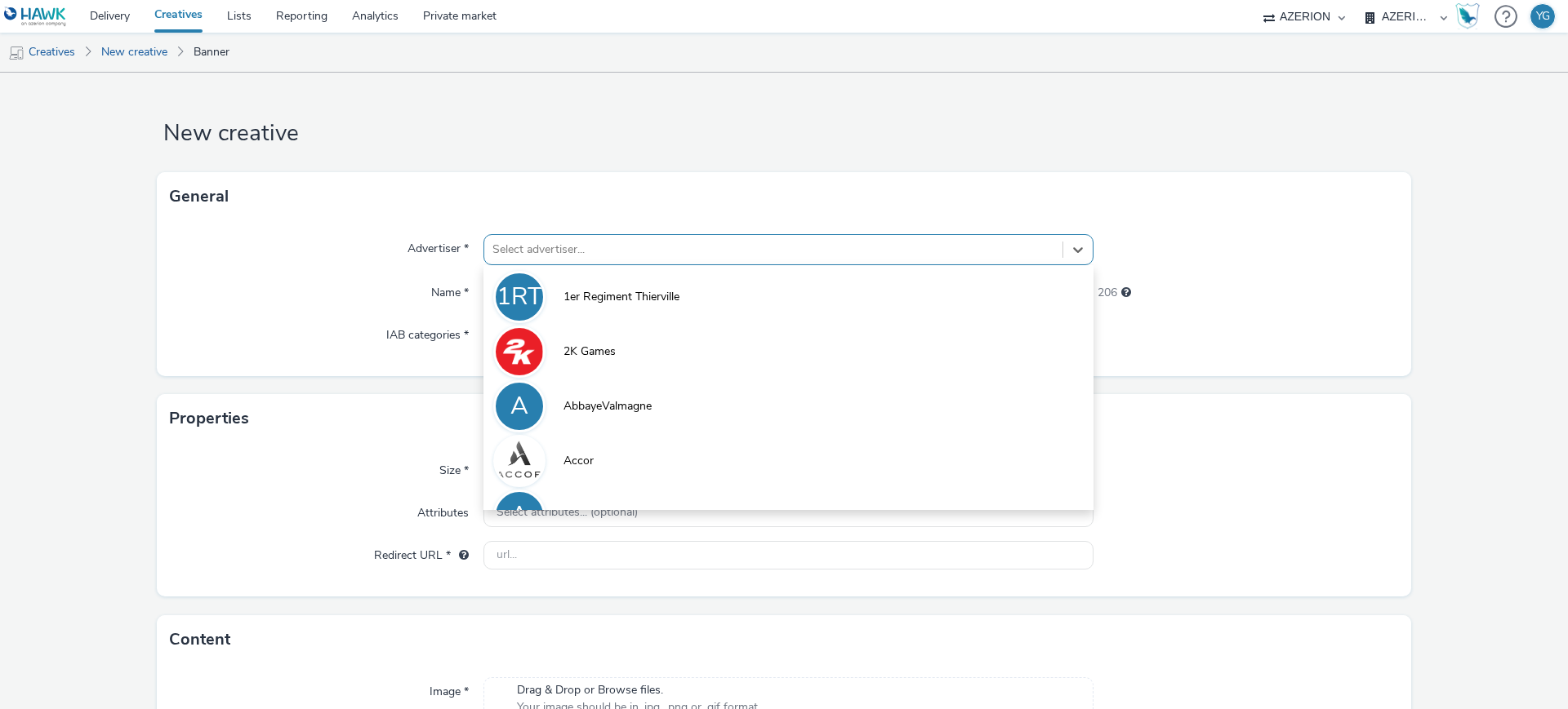
click at [590, 246] on div at bounding box center [773, 250] width 562 height 20
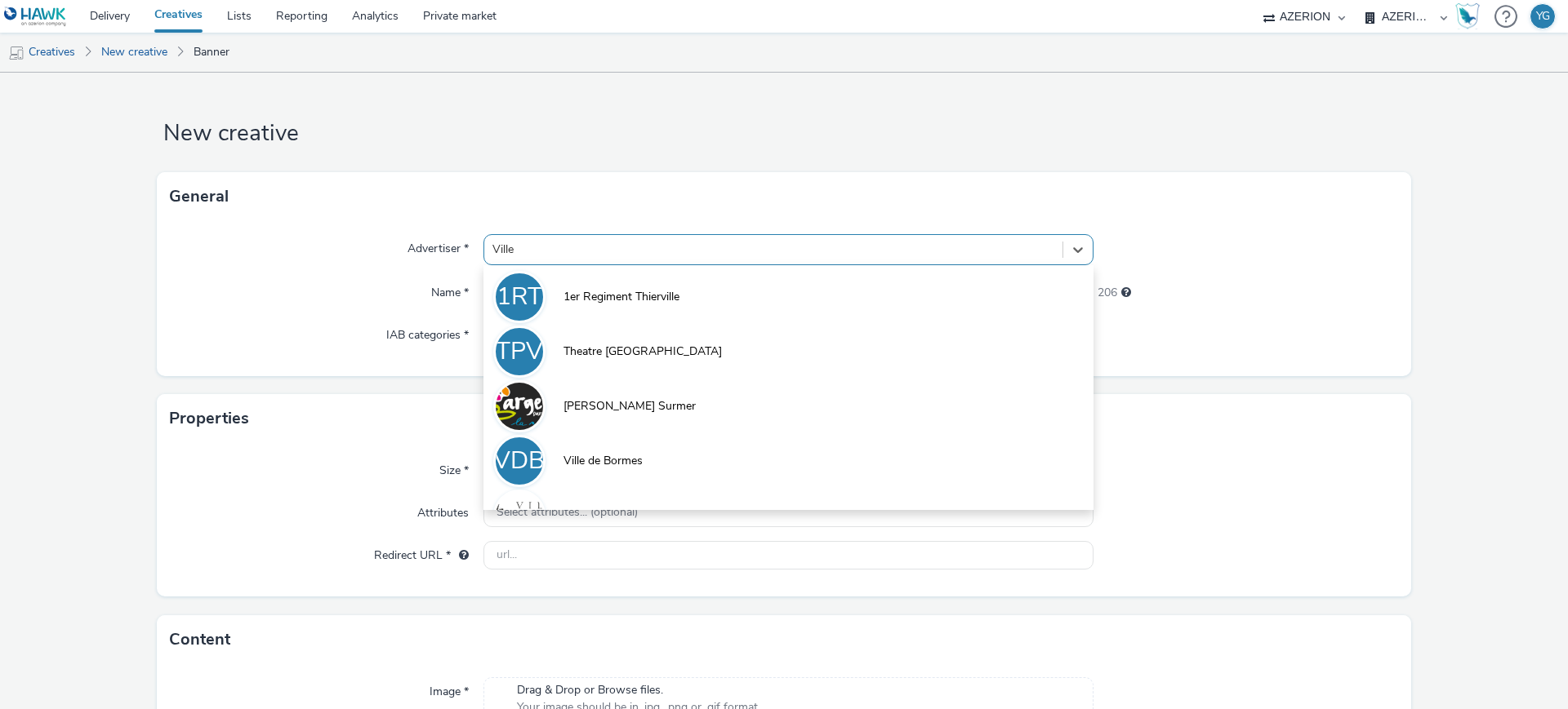
type input "Ville de"
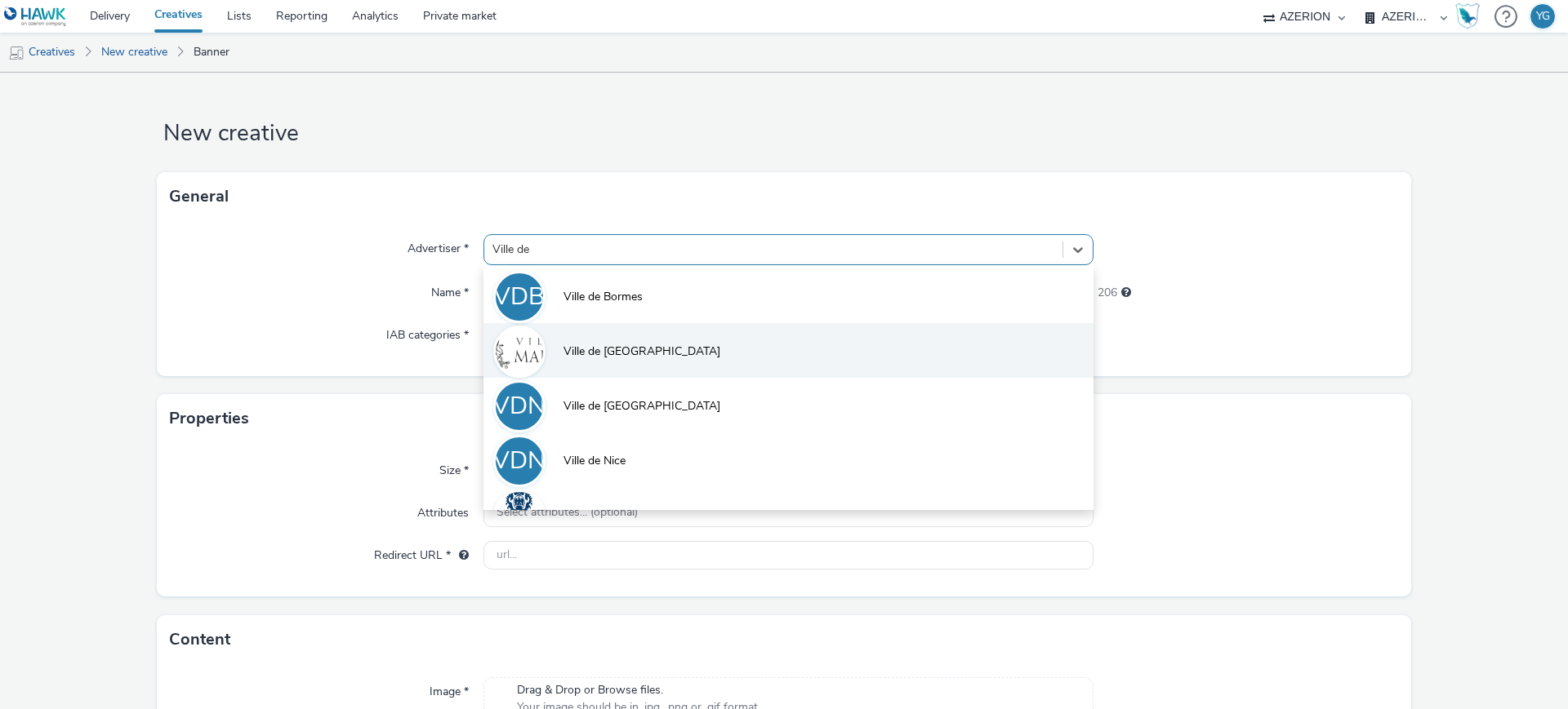
click at [623, 350] on span "Ville de [GEOGRAPHIC_DATA]" at bounding box center [641, 352] width 157 height 17
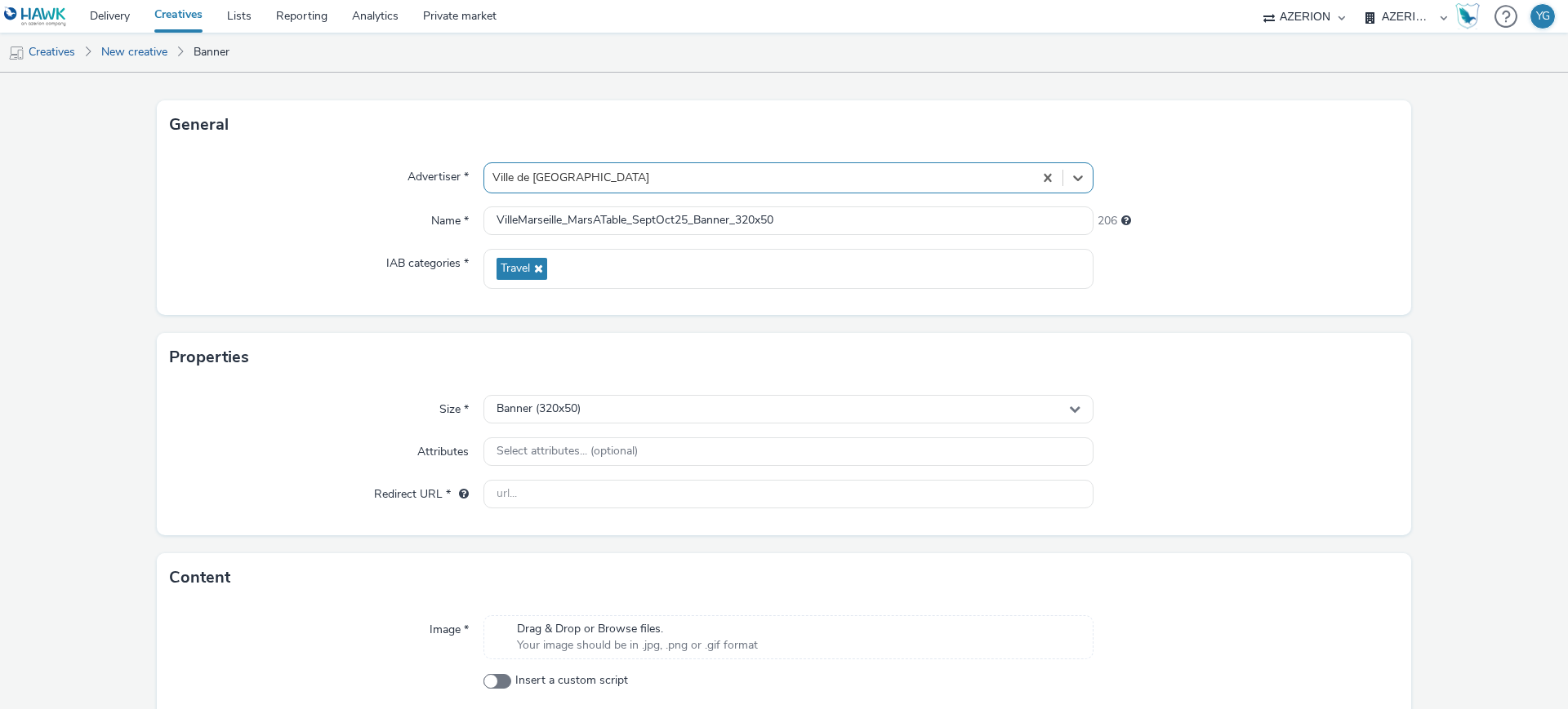
scroll to position [152, 0]
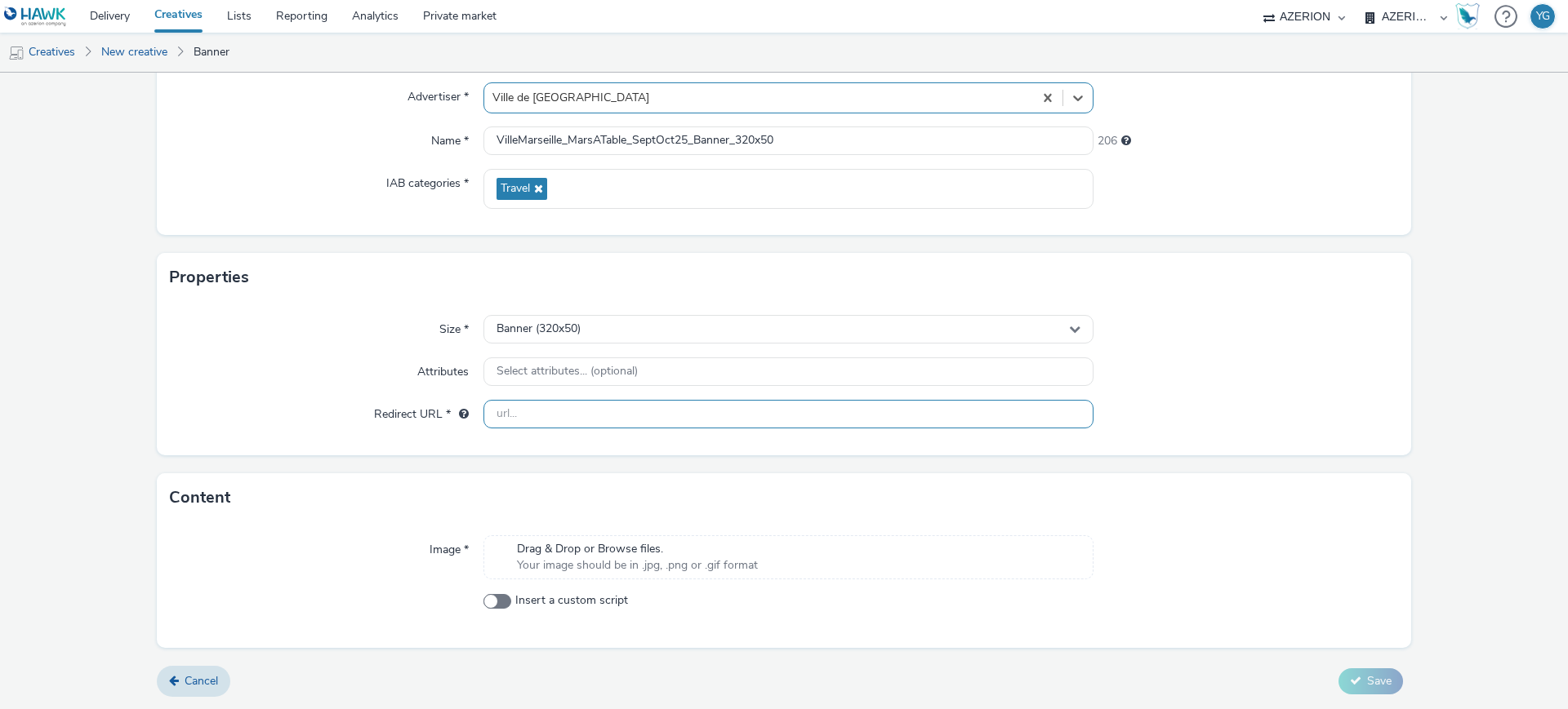
click at [548, 421] on input "text" at bounding box center [787, 414] width 610 height 29
paste input "[URL][DOMAIN_NAME][PERSON_NAME]"
type input "[URL][DOMAIN_NAME][PERSON_NAME]"
click at [641, 563] on span "Your image should be in .jpg, .png or .gif format" at bounding box center [637, 565] width 241 height 17
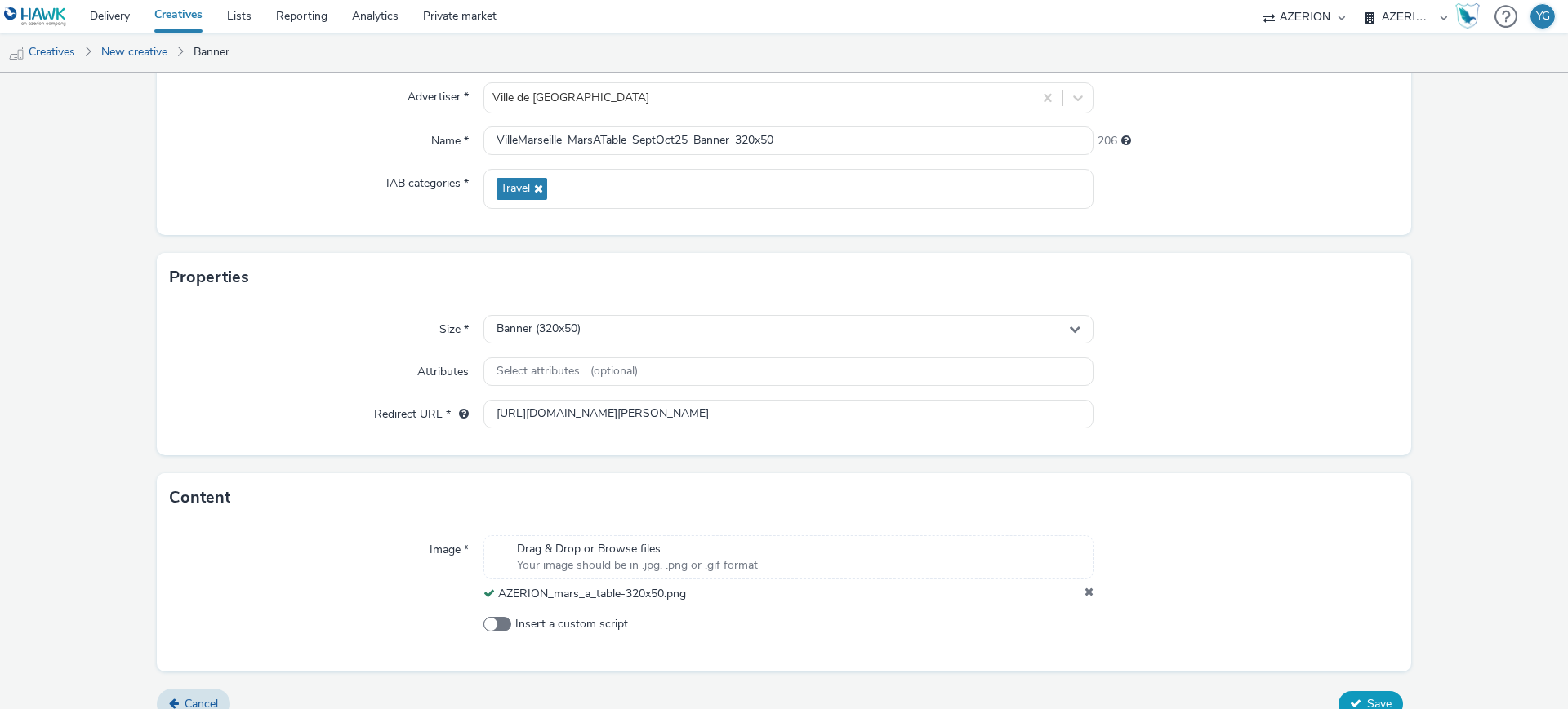
click at [1357, 694] on button "Save" at bounding box center [1369, 704] width 64 height 26
